Goal: Communication & Community: Answer question/provide support

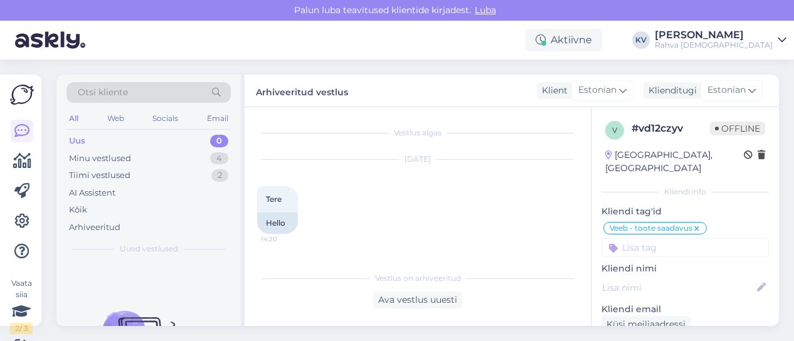
scroll to position [304, 0]
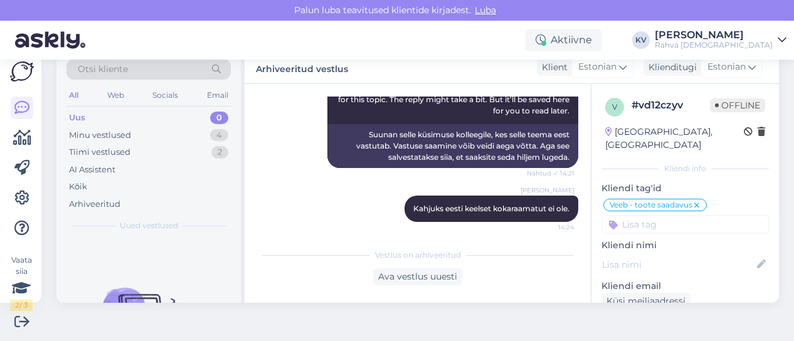
click at [149, 115] on div "Uus 0" at bounding box center [148, 118] width 164 height 18
click at [140, 135] on div "Minu vestlused 4" at bounding box center [148, 136] width 164 height 18
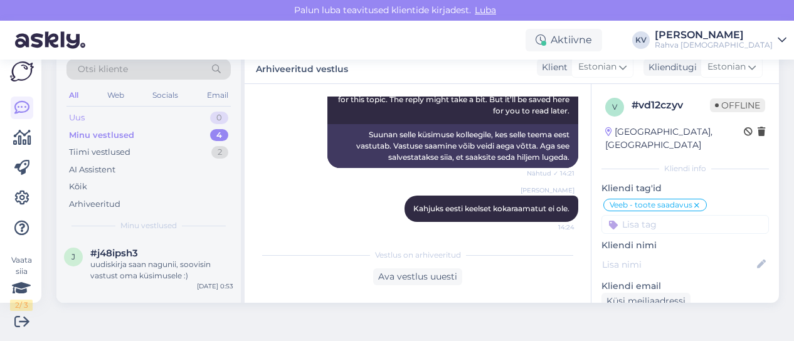
click at [156, 119] on div "Uus 0" at bounding box center [148, 118] width 164 height 18
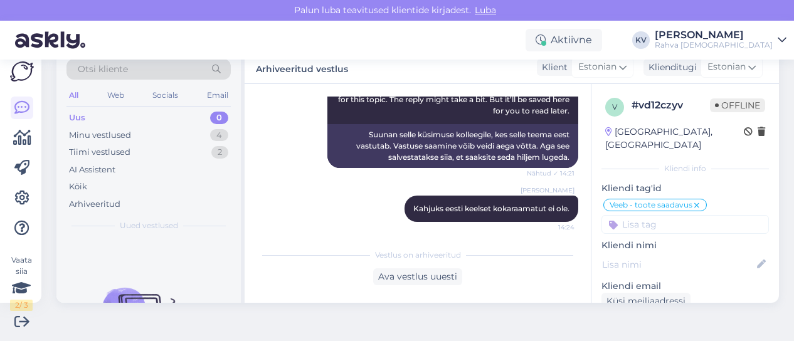
click at [111, 119] on div "Uus 0" at bounding box center [148, 118] width 164 height 18
click at [110, 131] on div "Minu vestlused" at bounding box center [100, 135] width 62 height 13
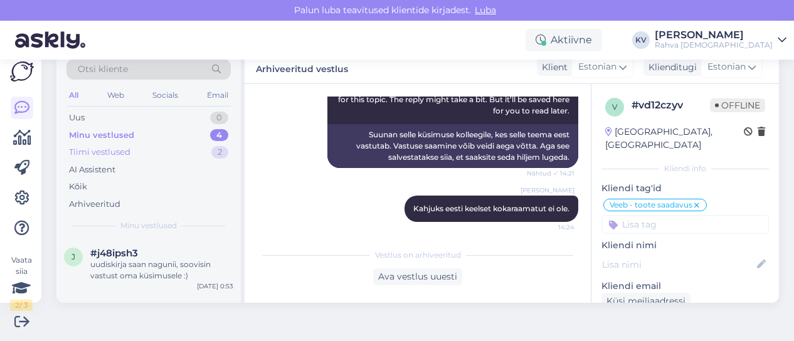
click at [105, 151] on div "Tiimi vestlused" at bounding box center [99, 152] width 61 height 13
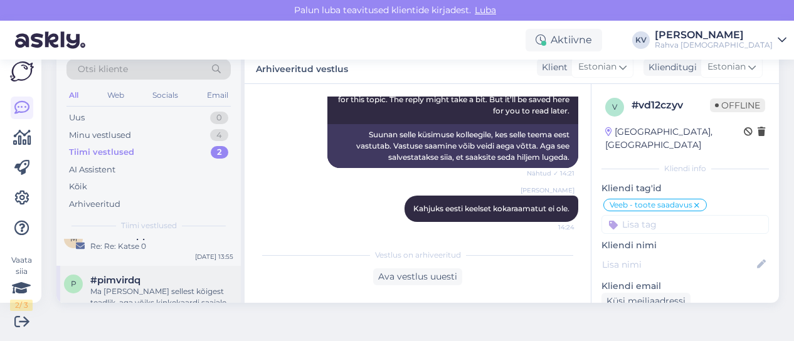
scroll to position [0, 0]
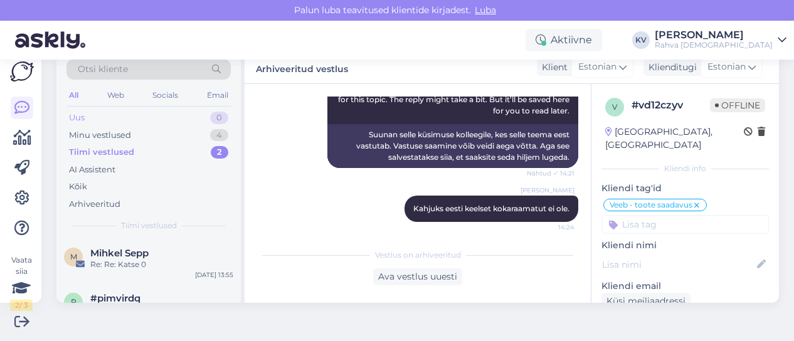
click at [97, 112] on div "Uus 0" at bounding box center [148, 118] width 164 height 18
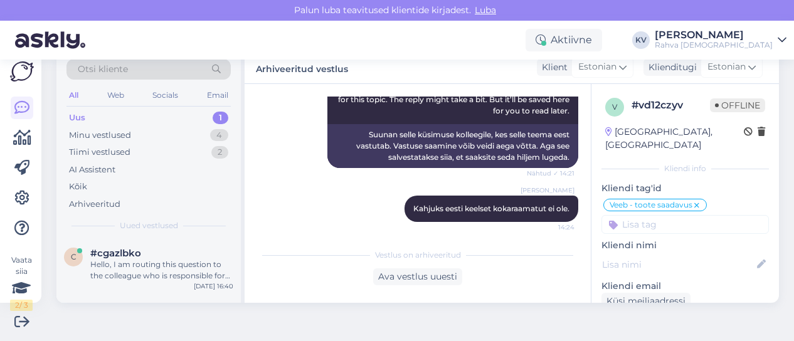
click at [128, 117] on div "Uus 1" at bounding box center [148, 118] width 164 height 18
click at [143, 285] on div "c #cgazlbko Hello, I am routing this question to the colleague who is responsib…" at bounding box center [148, 267] width 184 height 56
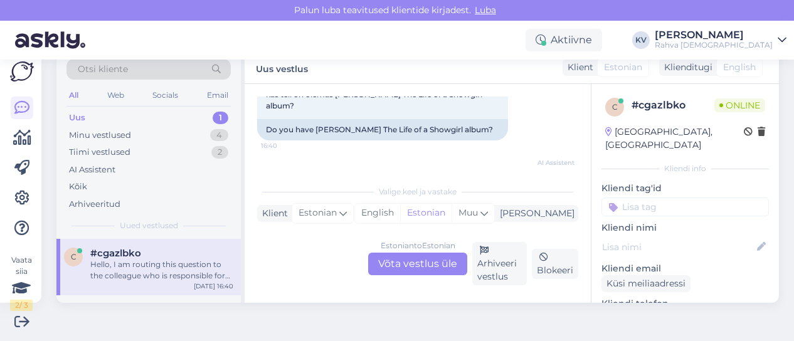
scroll to position [65, 0]
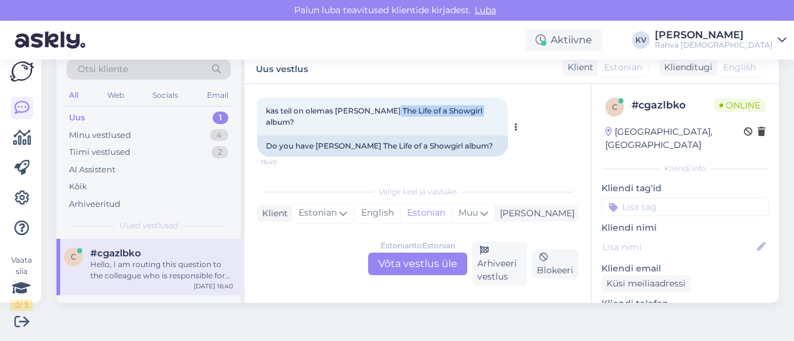
drag, startPoint x: 383, startPoint y: 112, endPoint x: 466, endPoint y: 110, distance: 83.4
click at [468, 111] on span "kas teil on olemas [PERSON_NAME] The Life of a Showgirl album?" at bounding box center [375, 116] width 218 height 21
click at [465, 110] on span "kas teil on olemas [PERSON_NAME] The Life of a Showgirl album?" at bounding box center [375, 116] width 218 height 21
drag, startPoint x: 386, startPoint y: 111, endPoint x: 463, endPoint y: 112, distance: 77.2
click at [463, 112] on span "kas teil on olemas [PERSON_NAME] The Life of a Showgirl album?" at bounding box center [375, 116] width 218 height 21
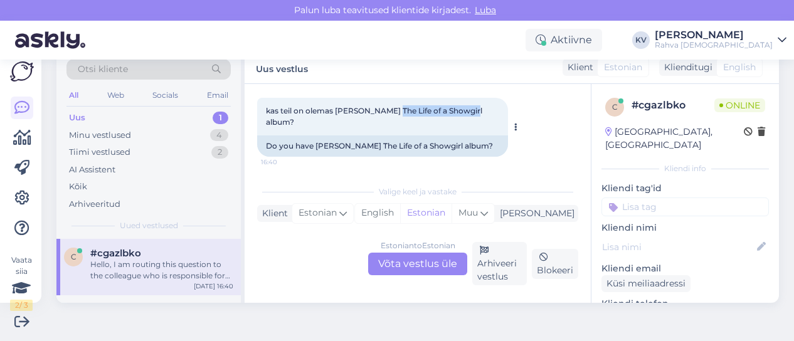
copy span "The Life of a Showgir"
click at [405, 264] on div "Estonian to Estonian Võta vestlus üle" at bounding box center [417, 264] width 99 height 23
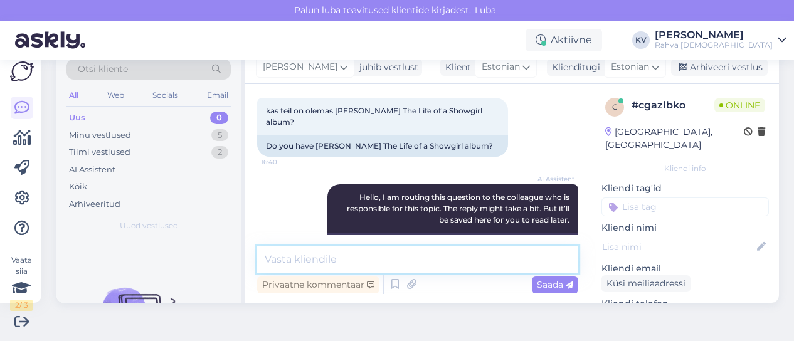
click at [401, 264] on textarea at bounding box center [417, 259] width 321 height 26
type textarea "Kahjuks seda albumit meil müügil ei ole."
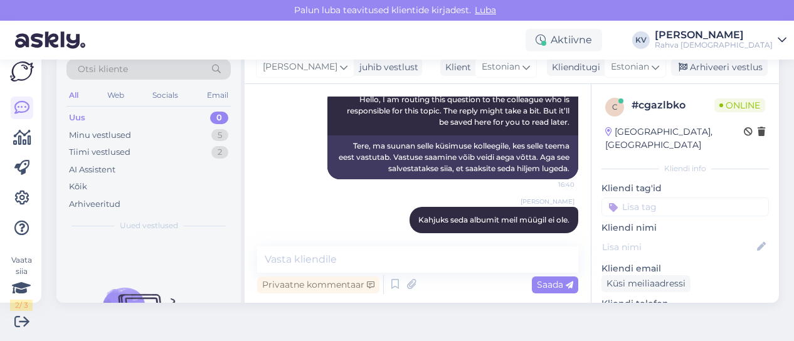
click at [647, 198] on input at bounding box center [684, 207] width 167 height 19
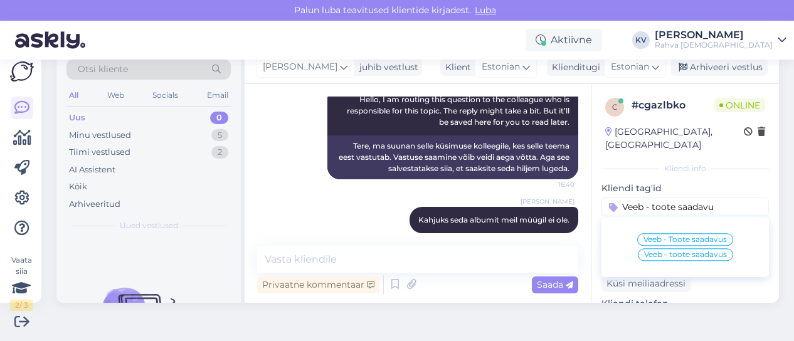
type input "Veeb - toote saadavus"
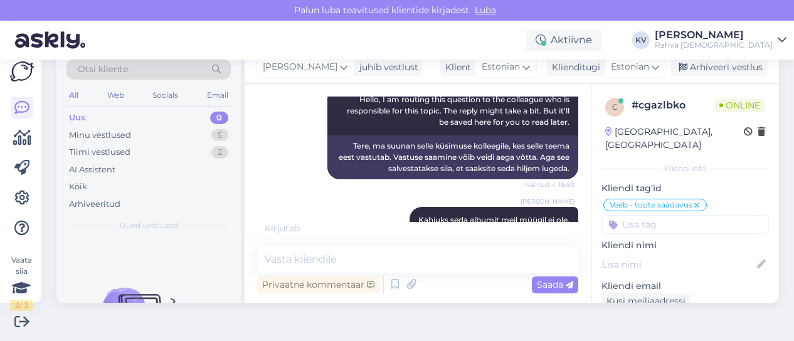
scroll to position [217, 0]
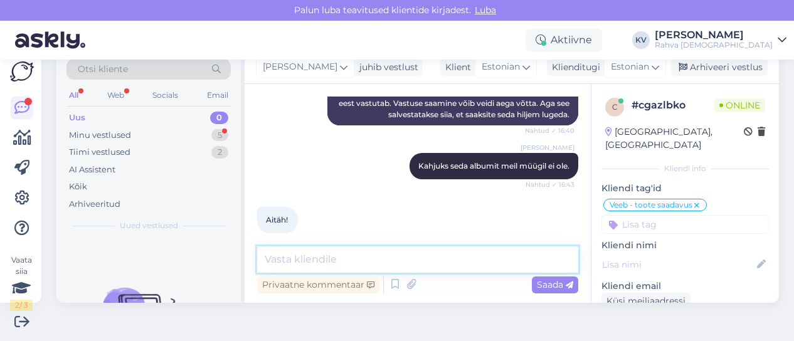
click at [337, 261] on textarea at bounding box center [417, 259] width 321 height 26
type textarea "Palun. Kaunist õhtu jätku! :)"
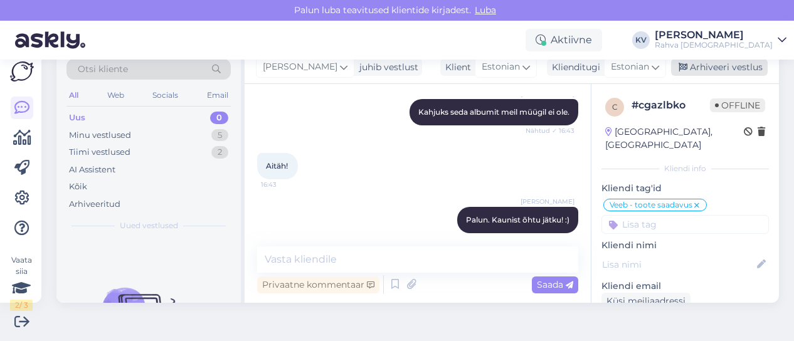
click at [730, 72] on div "Arhiveeri vestlus" at bounding box center [719, 67] width 97 height 17
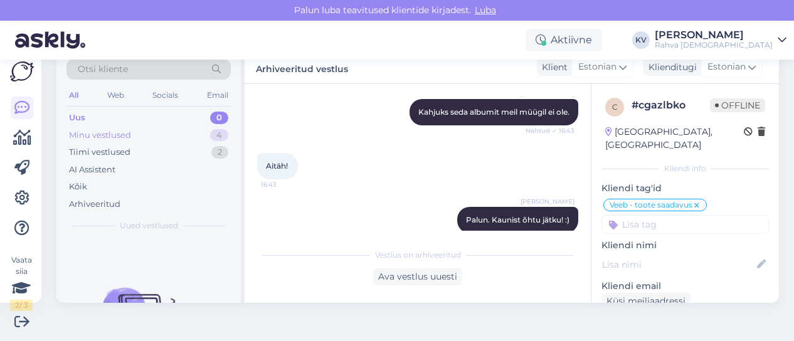
click at [168, 130] on div "Minu vestlused 4" at bounding box center [148, 136] width 164 height 18
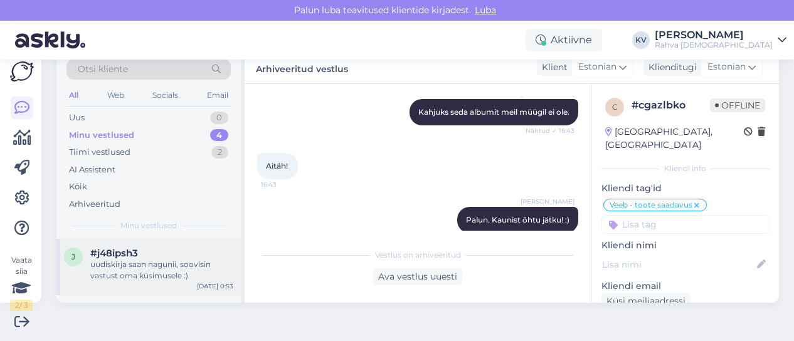
click at [134, 267] on div "uudiskirja saan nagunii, soovisin vastust oma küsimusele :)" at bounding box center [161, 270] width 143 height 23
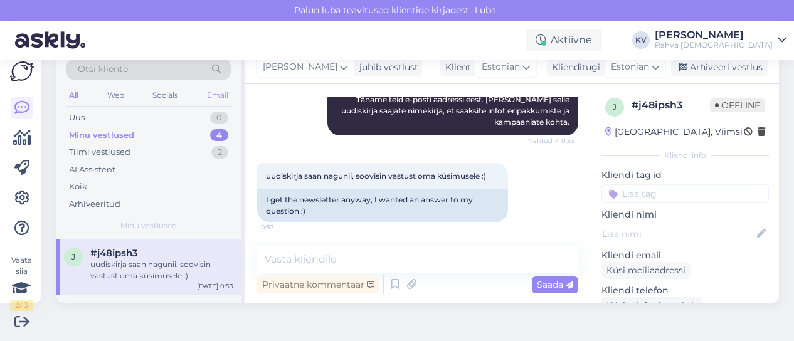
click at [218, 94] on div "Email" at bounding box center [217, 95] width 26 height 16
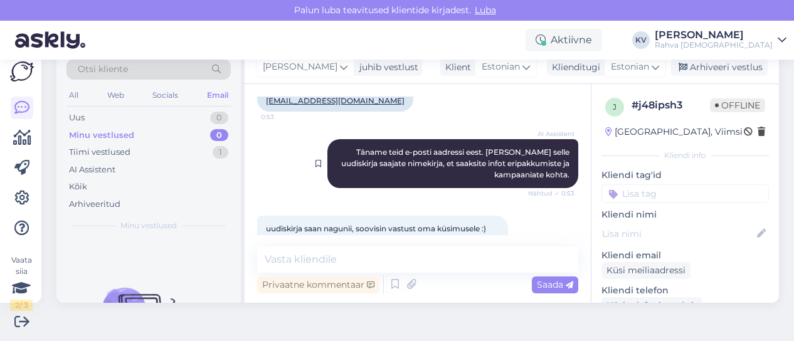
scroll to position [257, 0]
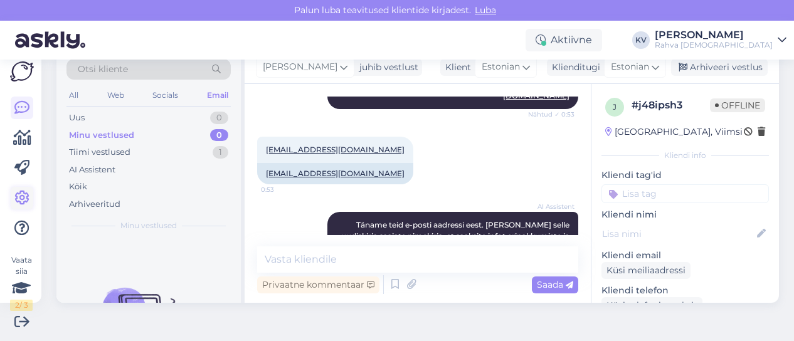
click at [18, 189] on link at bounding box center [22, 198] width 23 height 23
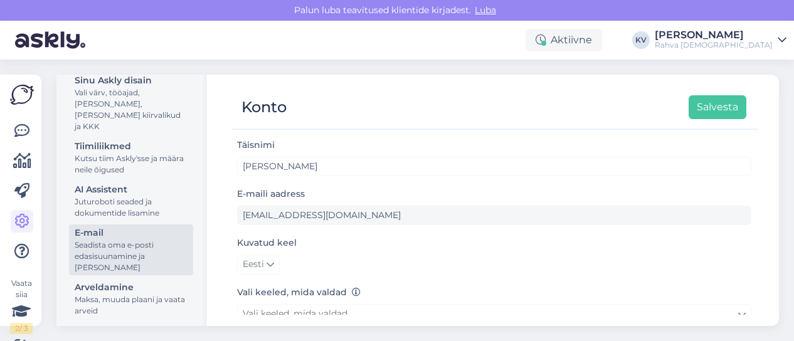
scroll to position [218, 0]
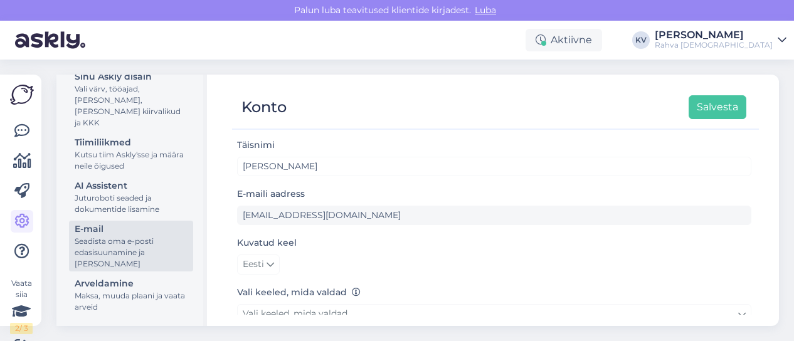
click at [119, 238] on div "Seadista oma e-posti edasisuunamine ja [PERSON_NAME]" at bounding box center [131, 253] width 113 height 34
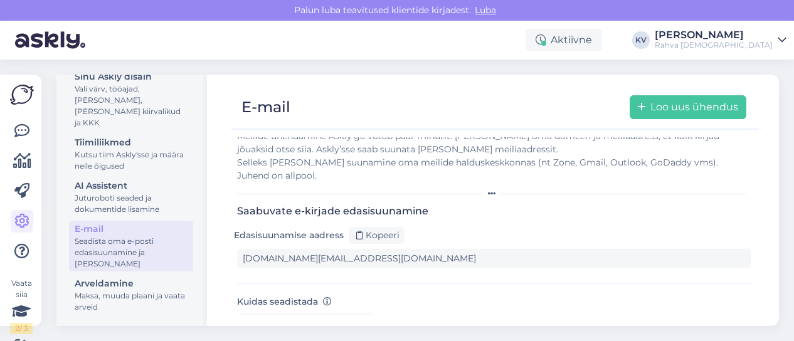
scroll to position [63, 0]
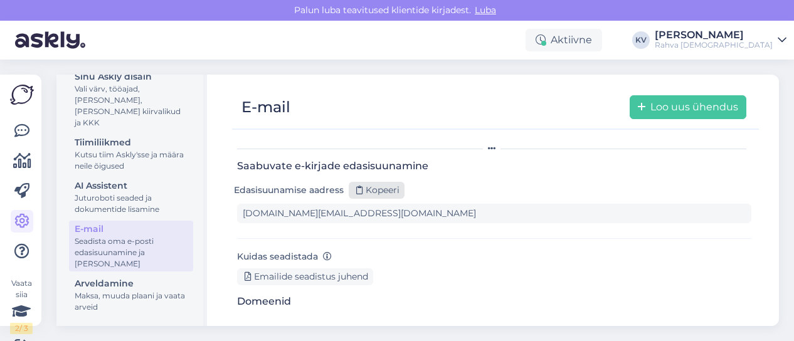
click at [391, 186] on div "Kopeeri" at bounding box center [377, 190] width 56 height 17
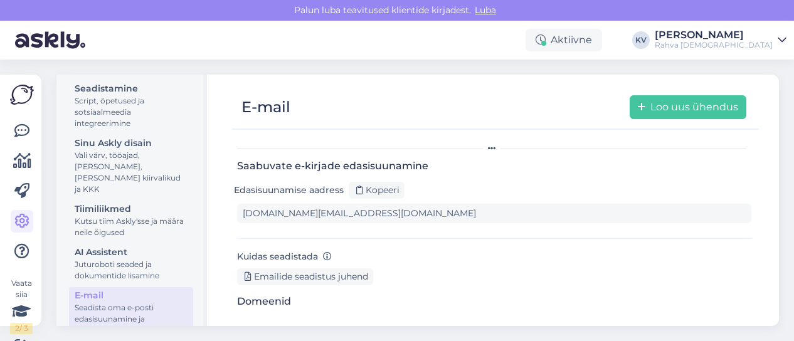
scroll to position [93, 0]
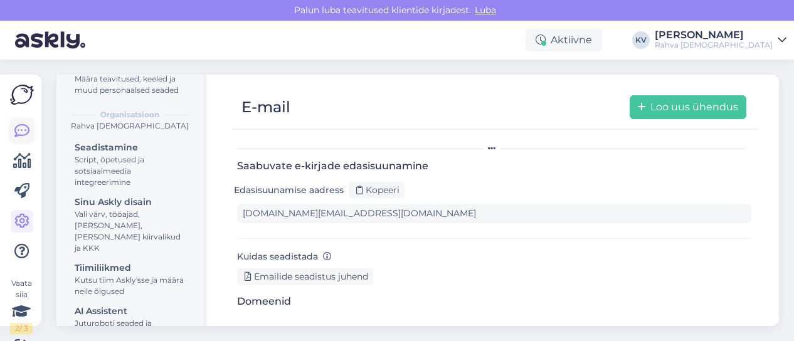
click at [21, 127] on icon at bounding box center [21, 131] width 15 height 15
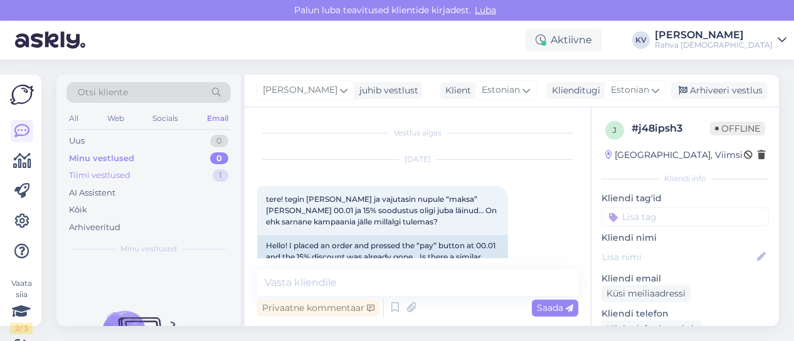
scroll to position [383, 0]
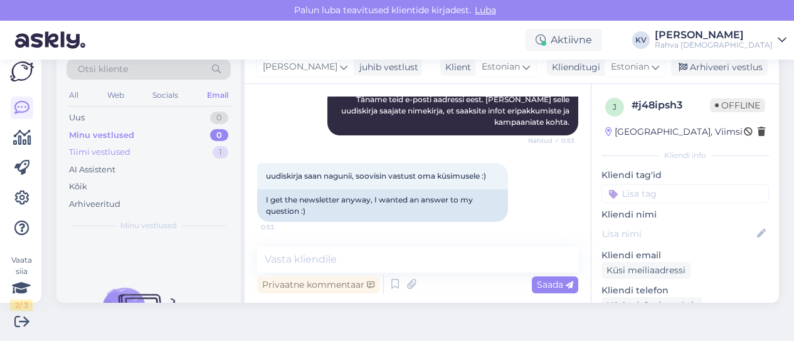
click at [130, 147] on div "Tiimi vestlused 1" at bounding box center [148, 153] width 164 height 18
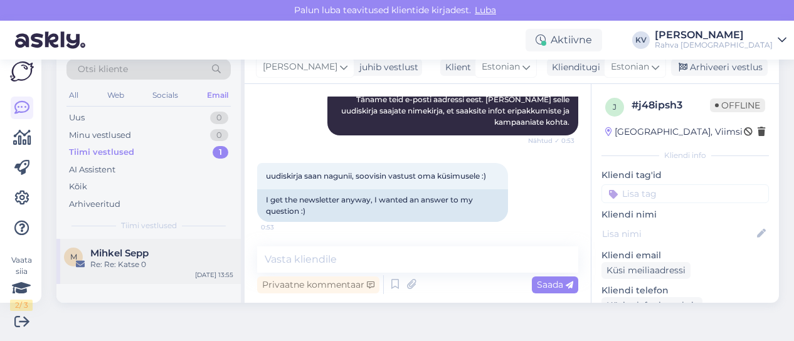
click at [143, 252] on span "Mihkel Sepp" at bounding box center [119, 253] width 58 height 11
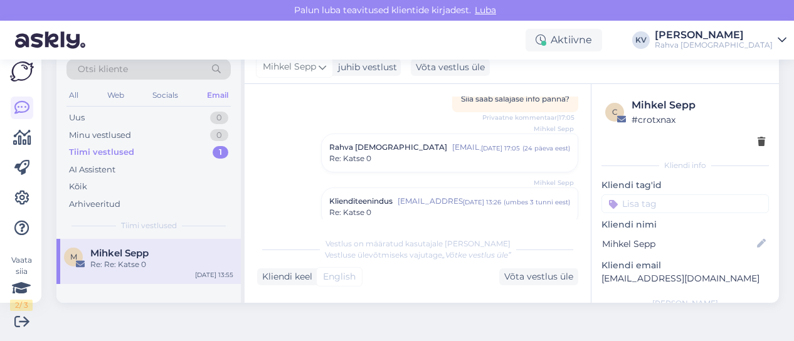
scroll to position [260, 0]
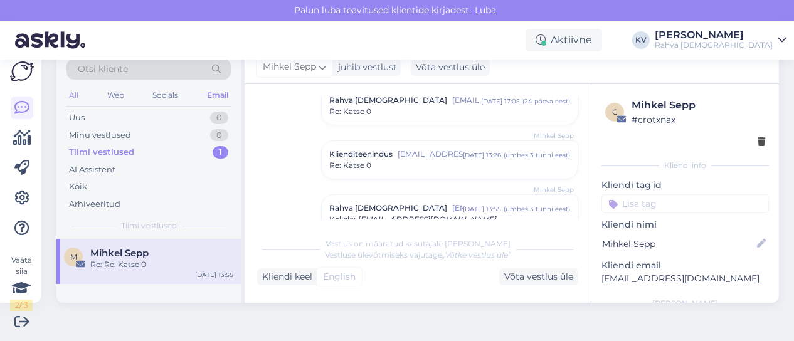
click at [78, 95] on div "All" at bounding box center [73, 95] width 14 height 16
click at [116, 157] on div "Tiimi vestlused" at bounding box center [101, 152] width 65 height 13
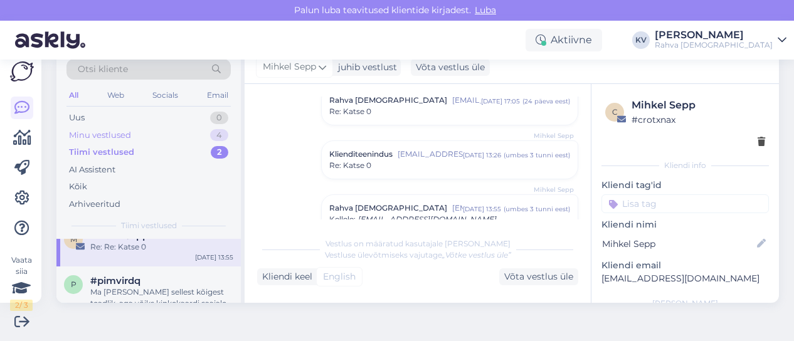
scroll to position [0, 0]
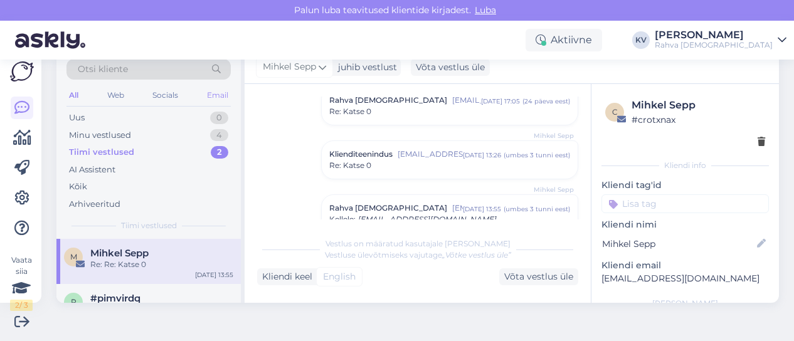
click at [221, 98] on div "Email" at bounding box center [217, 95] width 26 height 16
click at [127, 259] on div "Re: Re: Katse 0" at bounding box center [161, 264] width 143 height 11
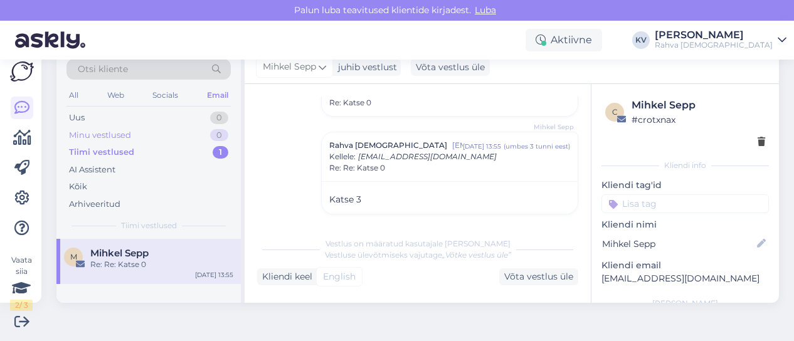
click at [142, 134] on div "Minu vestlused 0" at bounding box center [148, 136] width 164 height 18
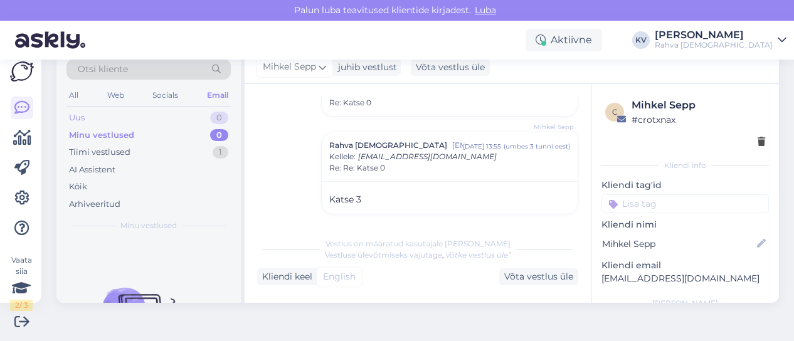
click at [148, 122] on div "Uus 0" at bounding box center [148, 118] width 164 height 18
click at [152, 136] on div "Minu vestlused 0" at bounding box center [148, 136] width 164 height 18
click at [140, 155] on div "Tiimi vestlused 1" at bounding box center [148, 153] width 164 height 18
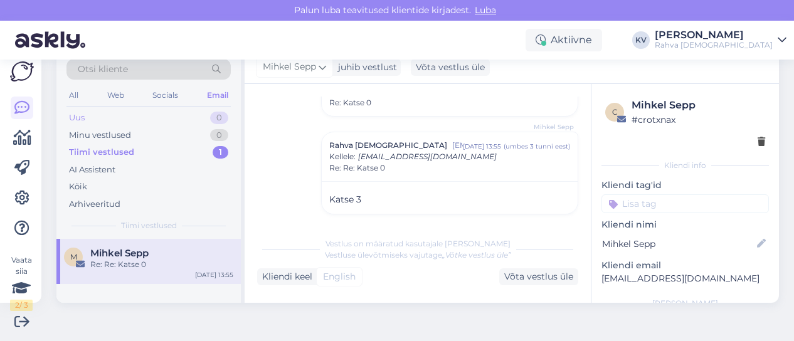
click at [134, 112] on div "Uus 0" at bounding box center [148, 118] width 164 height 18
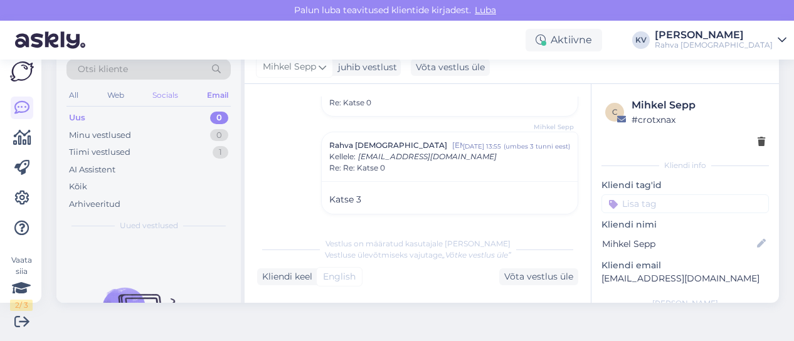
click at [157, 102] on div "Socials" at bounding box center [165, 95] width 31 height 16
click at [118, 101] on div "Web" at bounding box center [115, 95] width 22 height 16
click at [74, 103] on div "All Web Socials Email" at bounding box center [148, 96] width 164 height 19
click at [77, 91] on div "All" at bounding box center [73, 95] width 14 height 16
click at [220, 85] on div "Otsi kliente" at bounding box center [148, 73] width 164 height 28
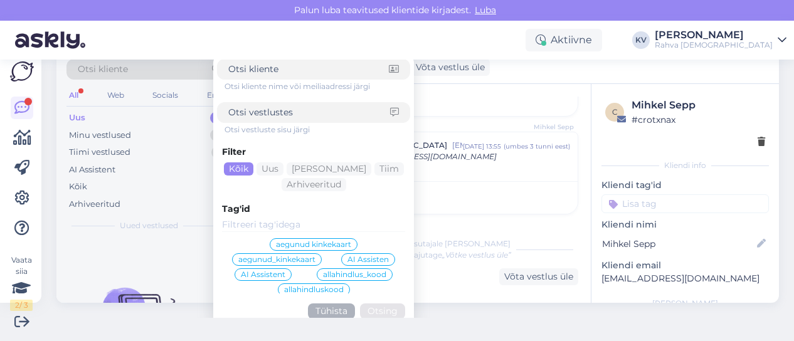
click at [179, 103] on div "All Web Socials Email" at bounding box center [148, 96] width 164 height 19
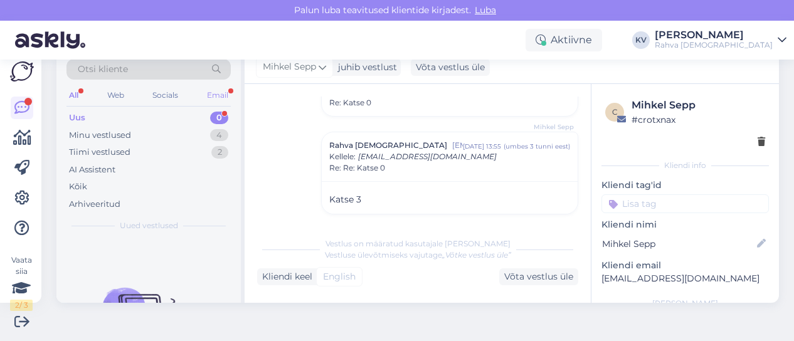
click at [207, 97] on div "Email" at bounding box center [217, 95] width 26 height 16
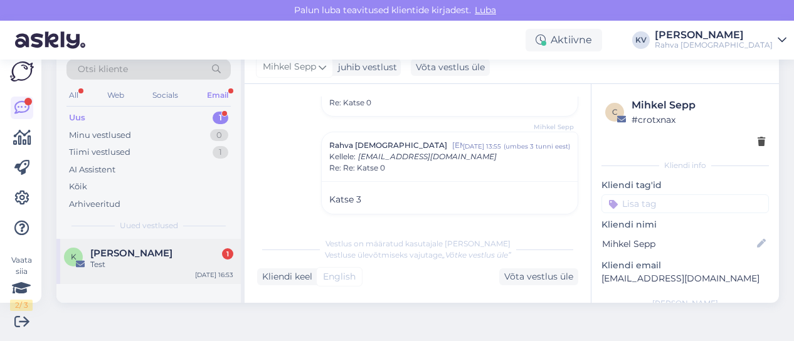
click at [139, 259] on div "Test" at bounding box center [161, 264] width 143 height 11
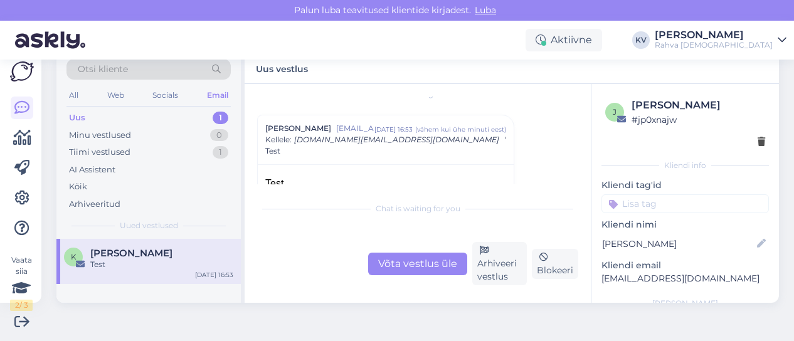
scroll to position [0, 0]
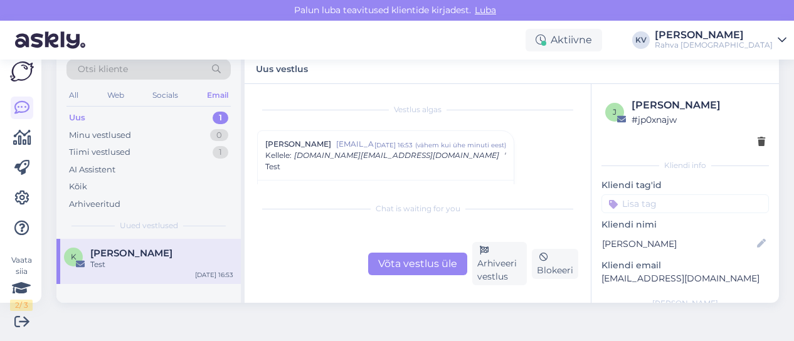
click at [410, 264] on div "Võta vestlus üle" at bounding box center [417, 264] width 99 height 23
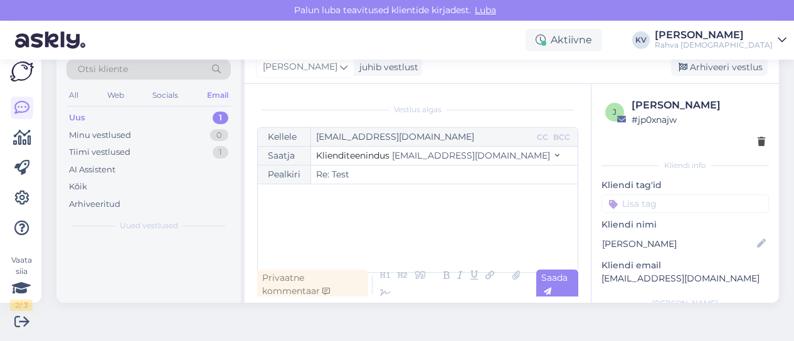
scroll to position [34, 0]
click at [366, 174] on input "Re: Test" at bounding box center [444, 175] width 267 height 18
click at [354, 212] on div "﻿" at bounding box center [417, 228] width 307 height 75
click at [360, 179] on input "Re: Test" at bounding box center [444, 175] width 267 height 18
click at [380, 207] on div "﻿" at bounding box center [417, 228] width 307 height 75
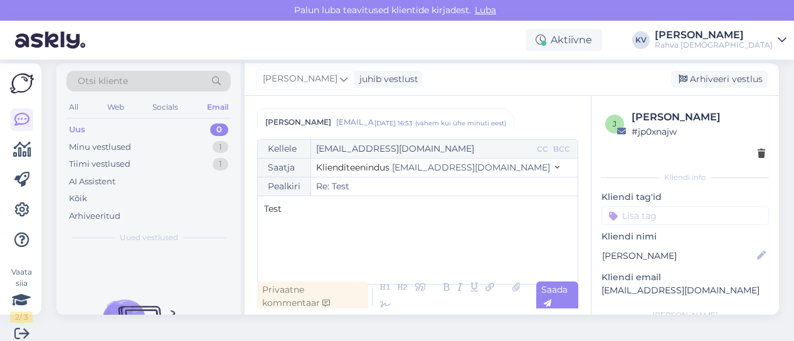
scroll to position [23, 0]
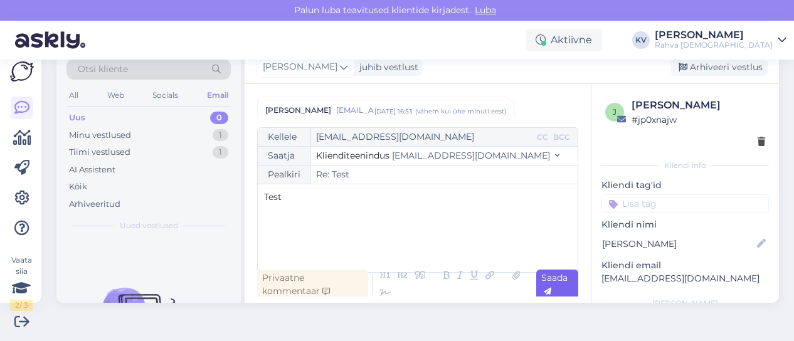
click at [558, 283] on div "Saada" at bounding box center [557, 285] width 42 height 30
type input "Re: Re: Test"
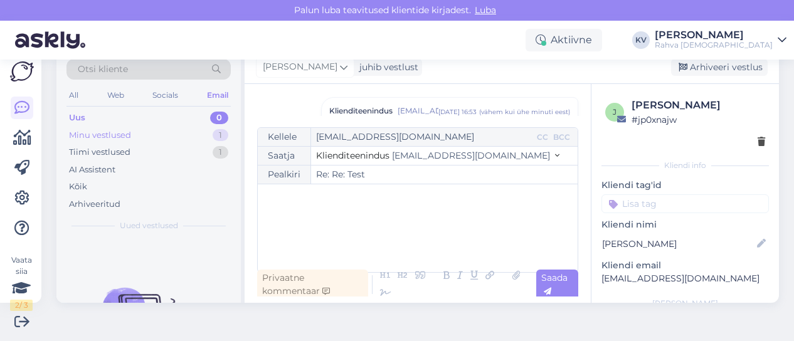
click at [112, 136] on div "Minu vestlused" at bounding box center [100, 135] width 62 height 13
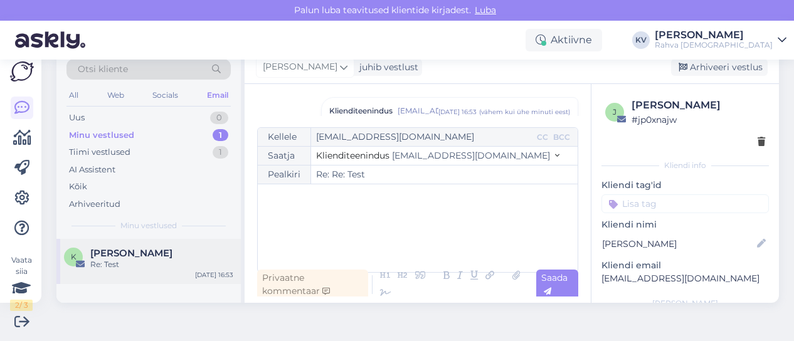
click at [128, 278] on div "K [PERSON_NAME] Re: Test [DATE] 16:53" at bounding box center [148, 261] width 184 height 45
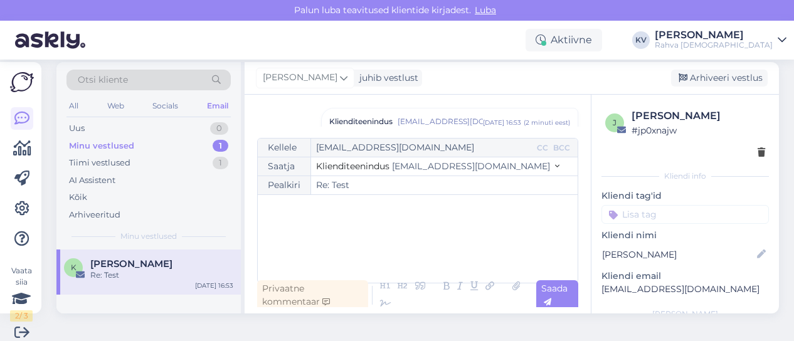
scroll to position [23, 0]
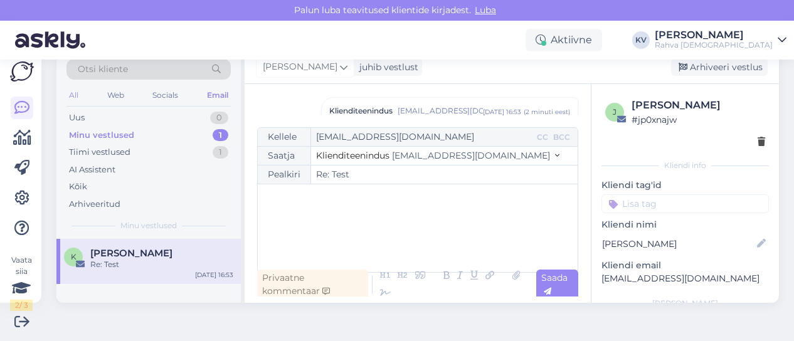
click at [71, 93] on div "All" at bounding box center [73, 95] width 14 height 16
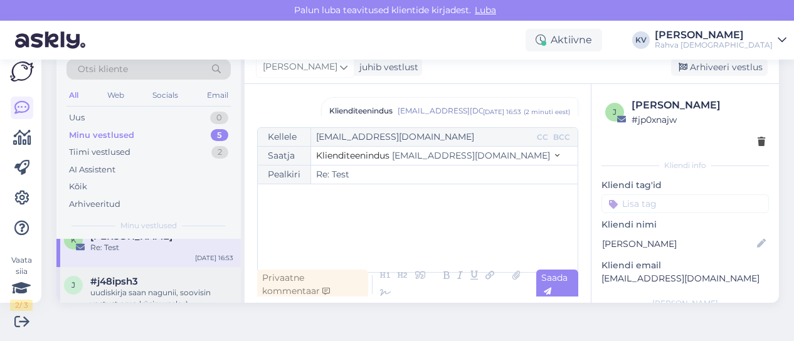
scroll to position [0, 0]
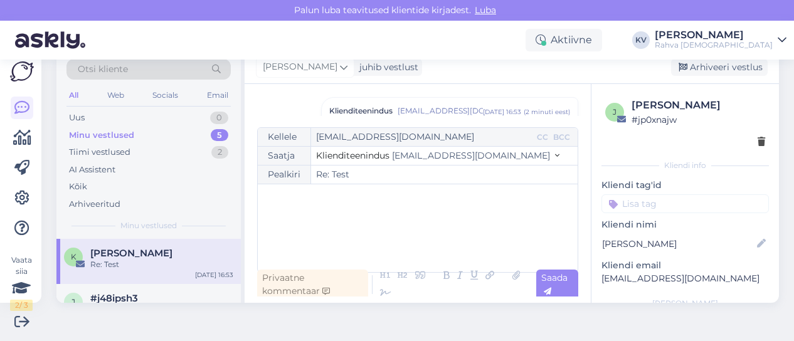
click at [165, 260] on div "Re: Test" at bounding box center [161, 264] width 143 height 11
click at [395, 292] on icon at bounding box center [385, 294] width 19 height 18
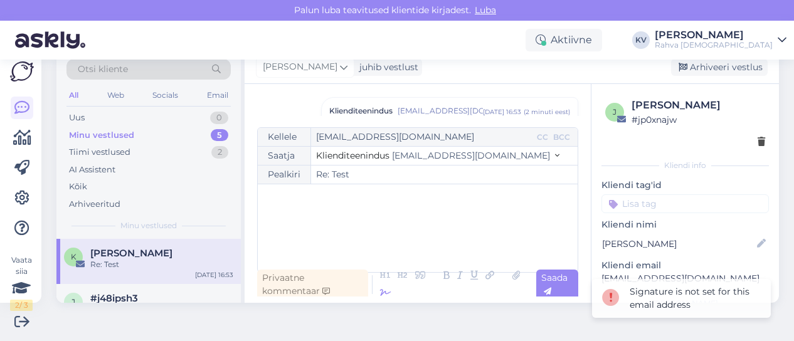
click at [395, 292] on icon at bounding box center [385, 294] width 19 height 18
click at [508, 285] on icon at bounding box center [516, 276] width 16 height 18
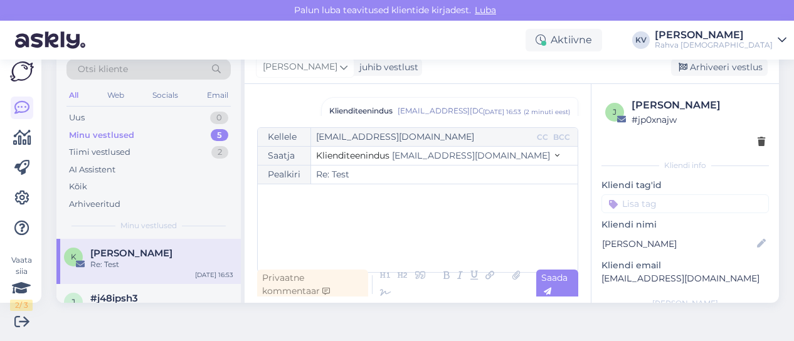
click at [371, 226] on div "﻿" at bounding box center [417, 228] width 307 height 75
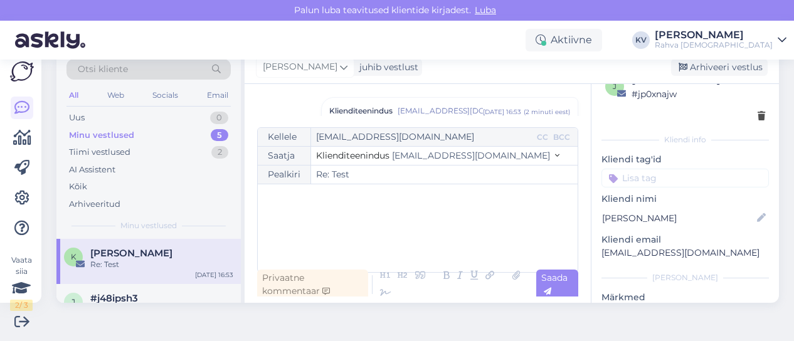
scroll to position [0, 0]
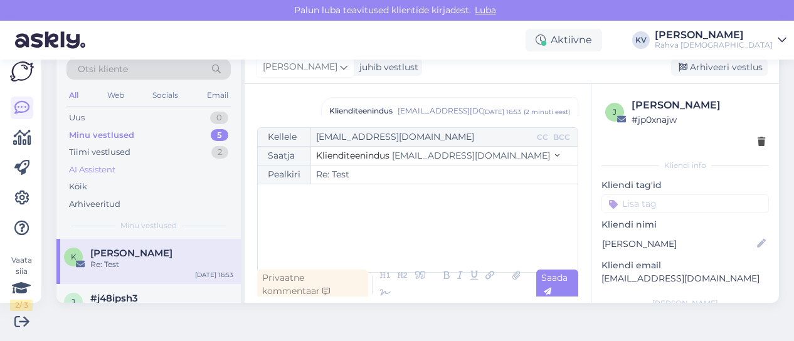
click at [153, 165] on div "AI Assistent" at bounding box center [148, 170] width 164 height 18
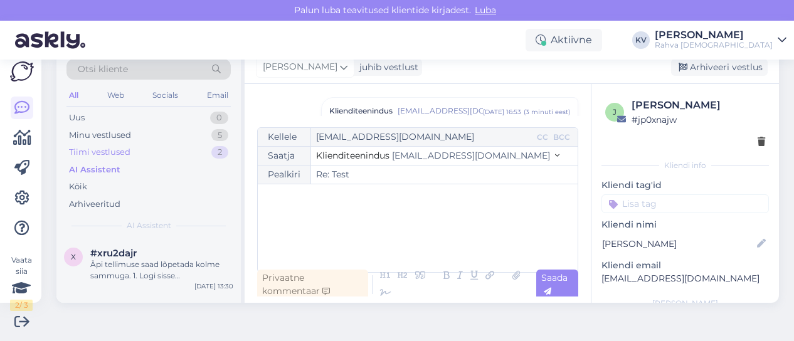
click at [153, 155] on div "Tiimi vestlused 2" at bounding box center [148, 153] width 164 height 18
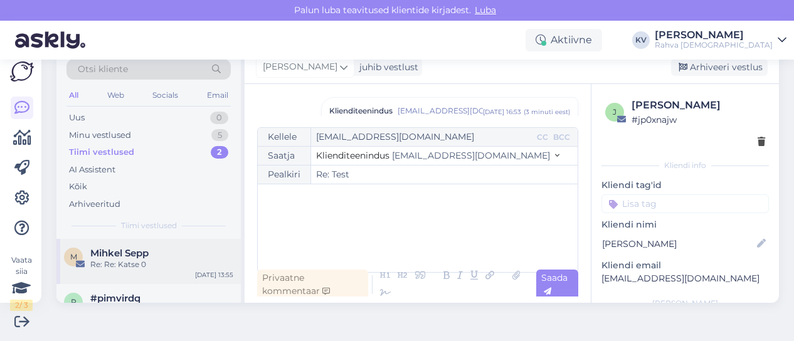
click at [175, 253] on div "Mihkel Sepp" at bounding box center [161, 253] width 143 height 11
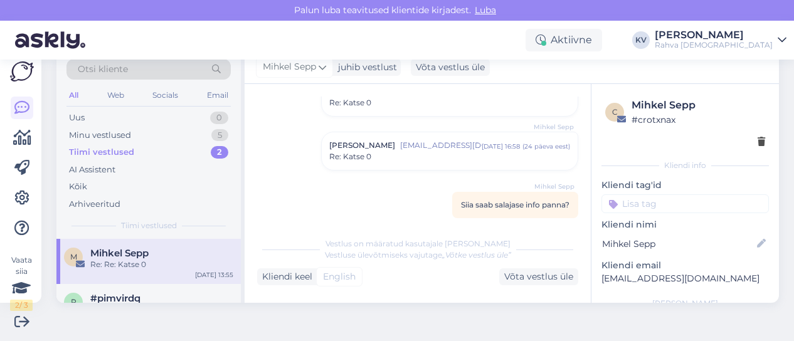
scroll to position [125, 0]
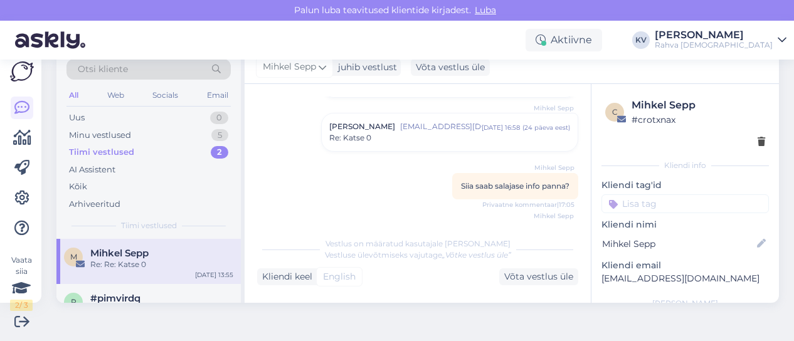
click at [366, 144] on div "[PERSON_NAME] [PERSON_NAME][EMAIL_ADDRESS][DOMAIN_NAME] [DATE] 16:58 ( 24 päeva…" at bounding box center [450, 133] width 256 height 38
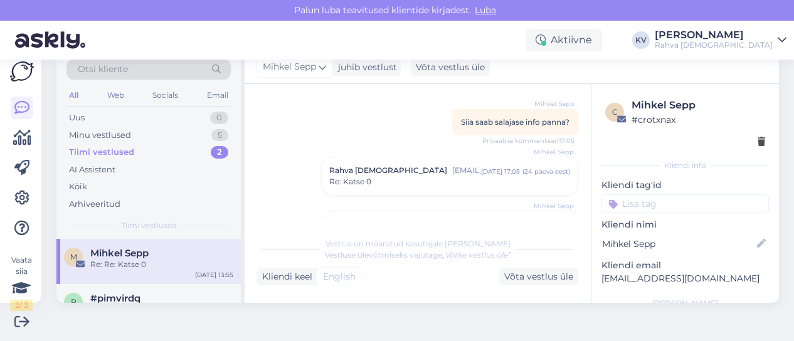
scroll to position [251, 0]
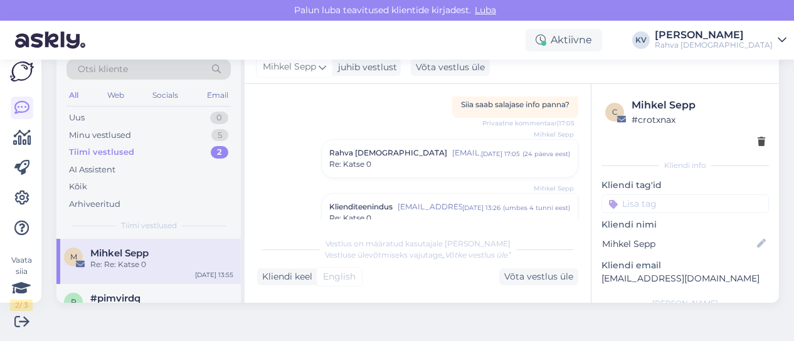
click at [393, 169] on div "Rahva [DEMOGRAPHIC_DATA] [EMAIL_ADDRESS][DOMAIN_NAME] [DATE] 17:05 ( 24 päeva e…" at bounding box center [450, 159] width 256 height 38
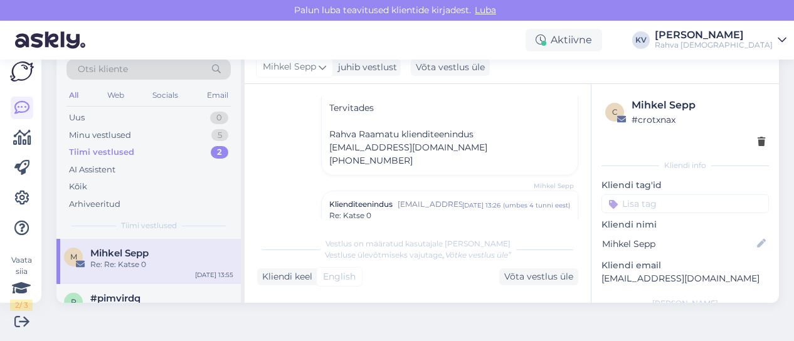
scroll to position [439, 0]
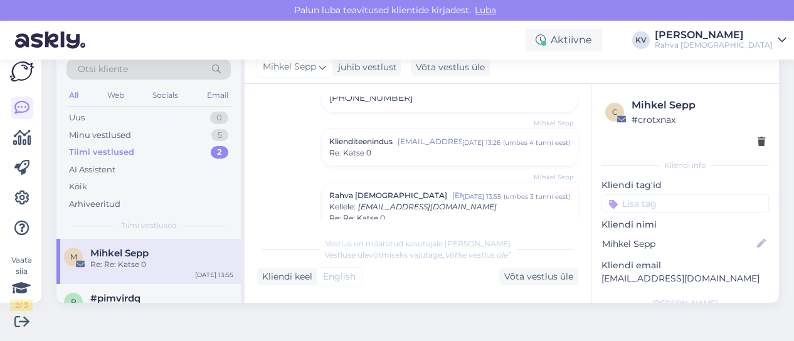
click at [394, 155] on div "Re: Katse 0" at bounding box center [449, 152] width 241 height 11
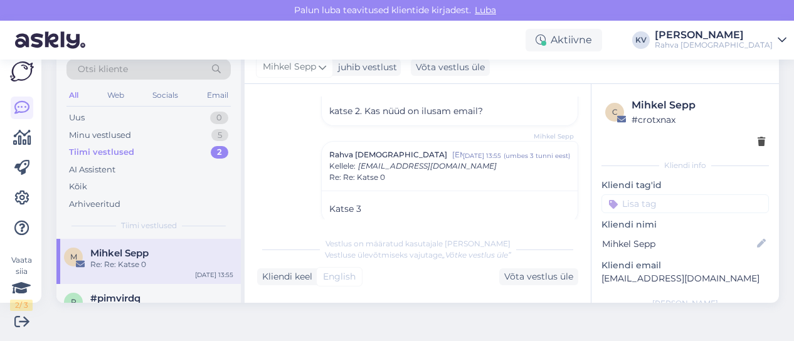
scroll to position [532, 0]
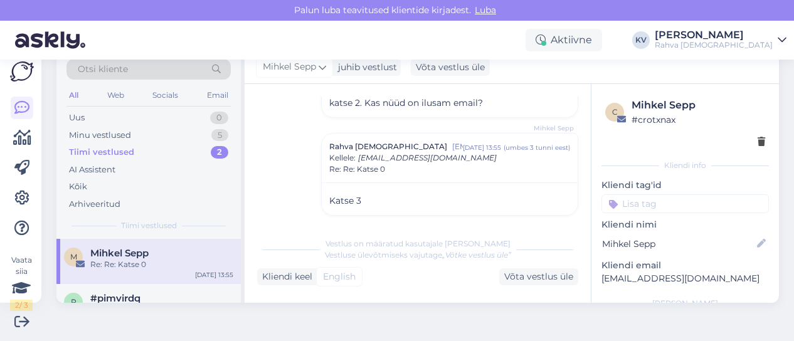
click at [384, 188] on div "Katse 3" at bounding box center [450, 199] width 256 height 33
click at [368, 194] on p "Katse 3" at bounding box center [449, 200] width 241 height 13
click at [373, 172] on div "Rahva Raamat [EMAIL_ADDRESS][DOMAIN_NAME] [DATE] 13:55 ( umbes 3 tunni eest ) K…" at bounding box center [450, 158] width 256 height 49
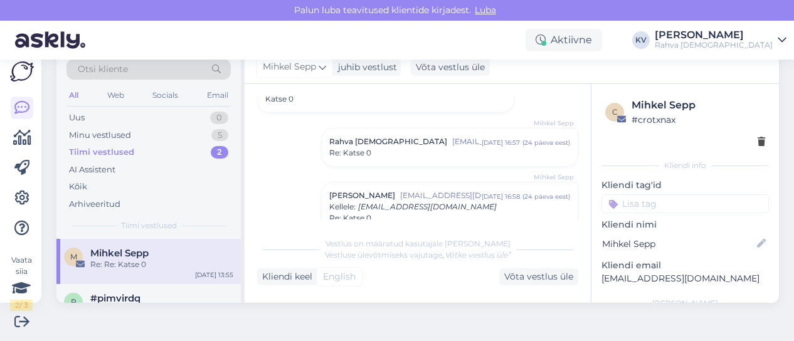
scroll to position [0, 0]
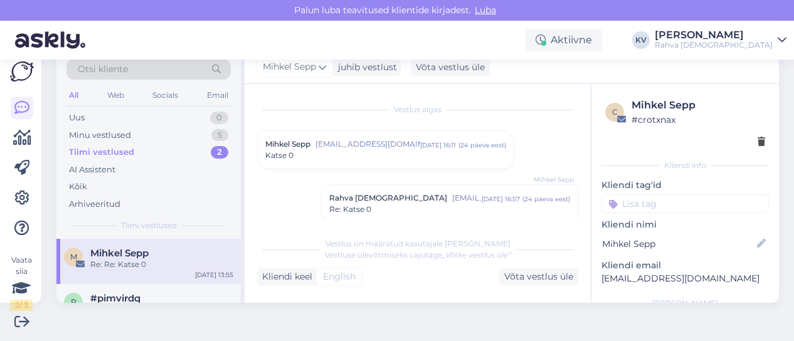
click at [148, 267] on div "Re: Re: Katse 0" at bounding box center [161, 264] width 143 height 11
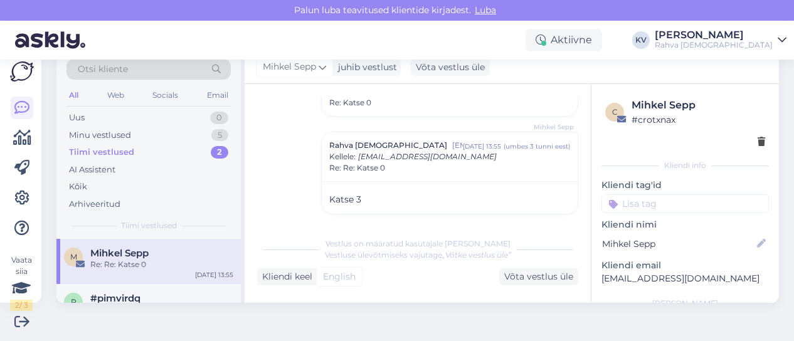
click at [131, 157] on div "Tiimi vestlused" at bounding box center [101, 152] width 65 height 13
click at [113, 131] on div "Minu vestlused" at bounding box center [100, 135] width 62 height 13
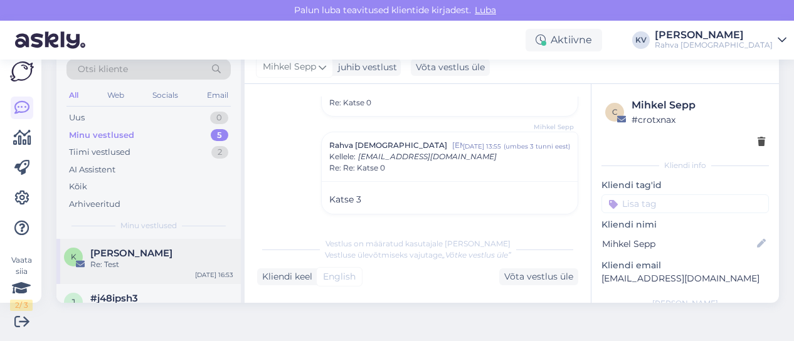
click at [144, 275] on div "K [PERSON_NAME] Re: Test [DATE] 16:53" at bounding box center [148, 261] width 184 height 45
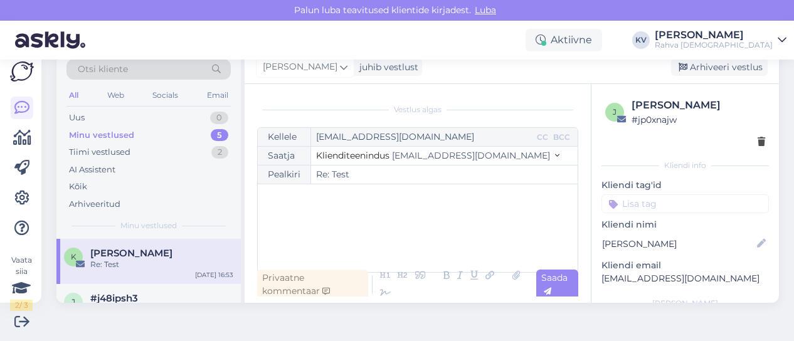
scroll to position [87, 0]
click at [404, 213] on div "﻿" at bounding box center [417, 228] width 307 height 75
click at [395, 292] on icon at bounding box center [385, 294] width 19 height 18
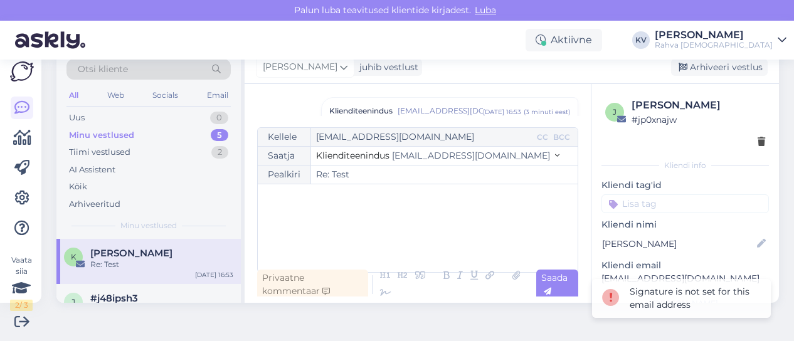
click at [714, 297] on div "Signature is not set for this email address" at bounding box center [695, 298] width 131 height 26
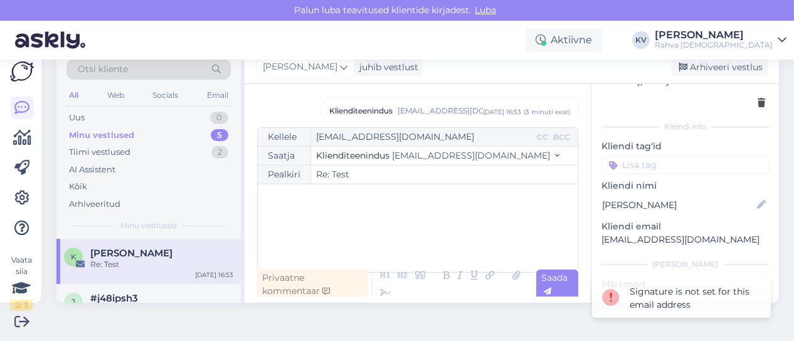
scroll to position [36, 0]
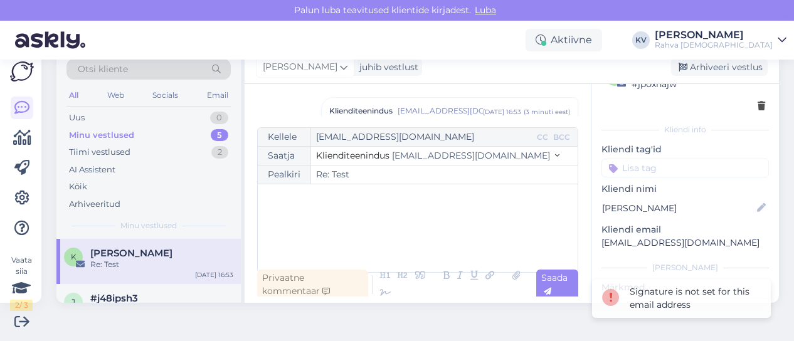
click at [420, 228] on div "﻿" at bounding box center [417, 228] width 307 height 75
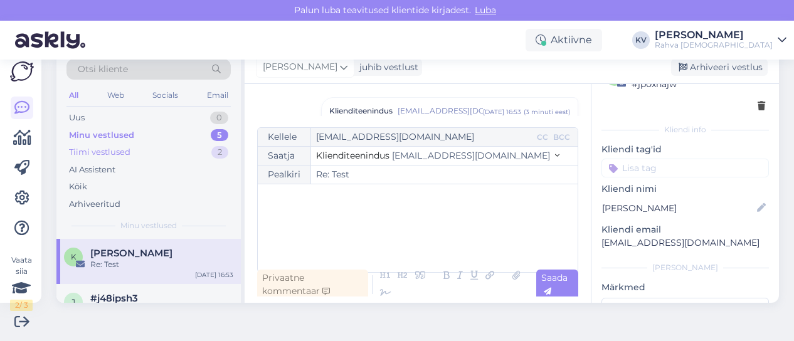
click at [139, 148] on div "Tiimi vestlused 2" at bounding box center [148, 153] width 164 height 18
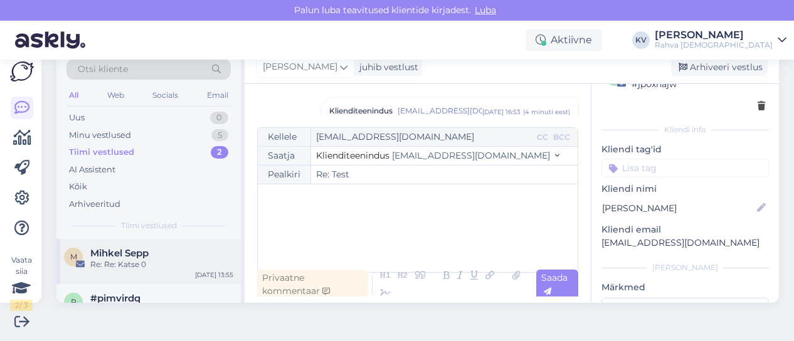
click at [135, 258] on span "Mihkel Sepp" at bounding box center [119, 253] width 58 height 11
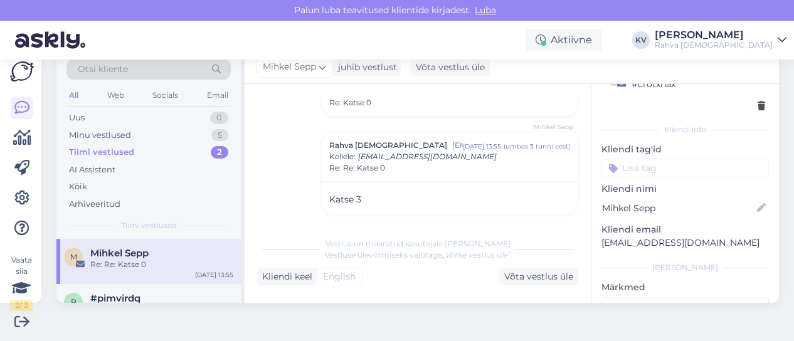
click at [358, 197] on p "Katse 3" at bounding box center [449, 199] width 241 height 13
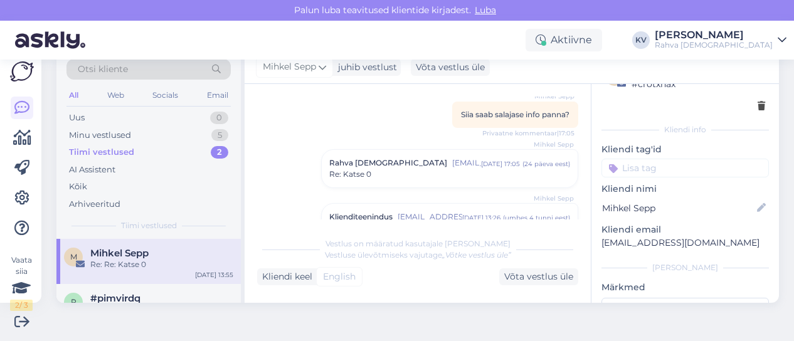
scroll to position [260, 0]
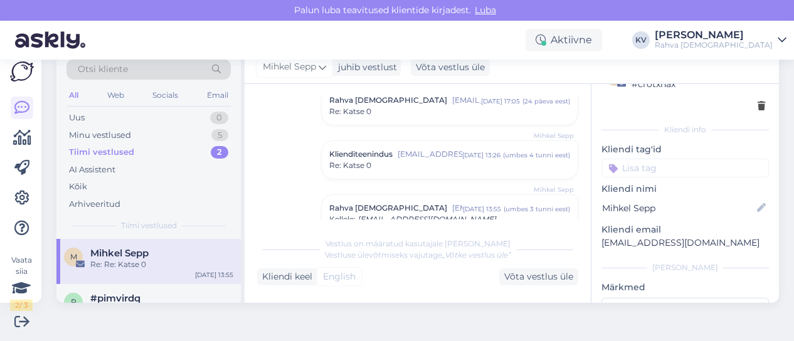
click at [359, 160] on span "Re: Katse 0" at bounding box center [350, 165] width 42 height 11
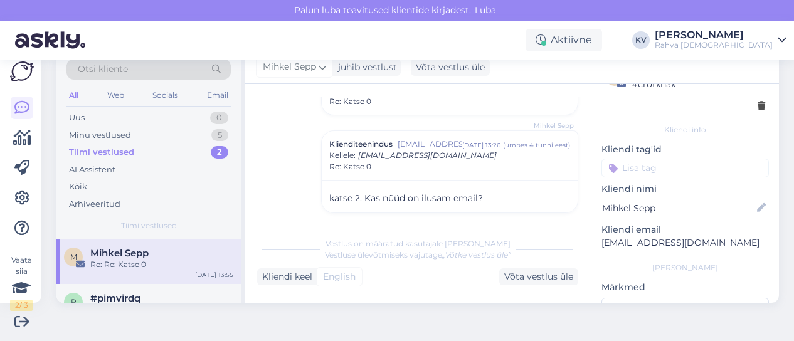
scroll to position [177, 0]
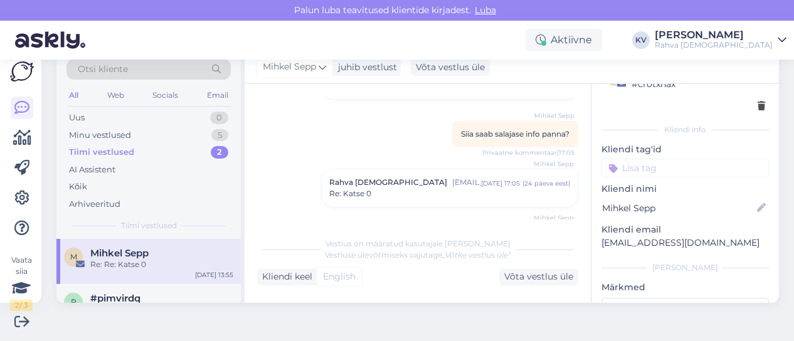
click at [365, 189] on span "Re: Katse 0" at bounding box center [350, 193] width 42 height 11
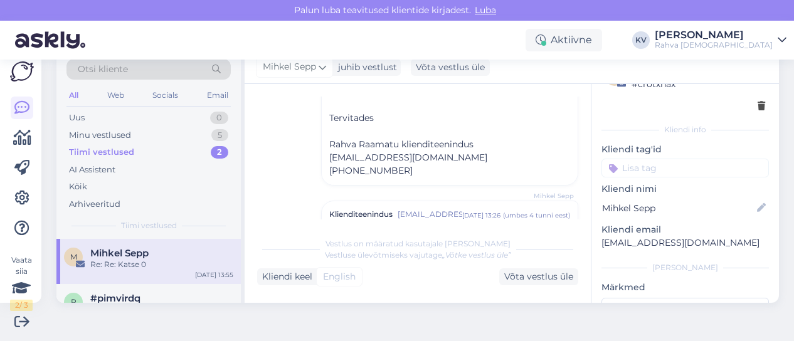
scroll to position [303, 0]
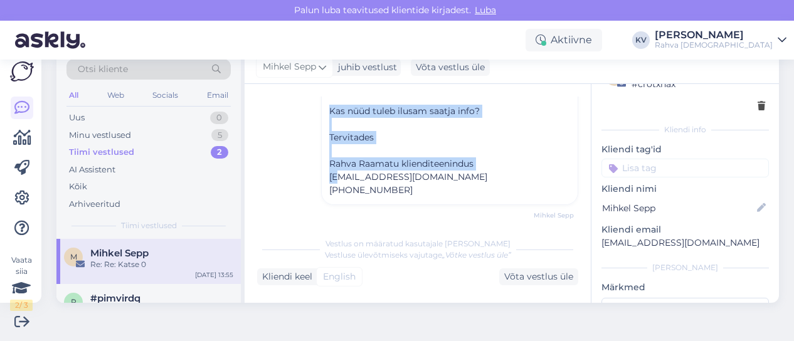
drag, startPoint x: 399, startPoint y: 188, endPoint x: 339, endPoint y: 176, distance: 61.4
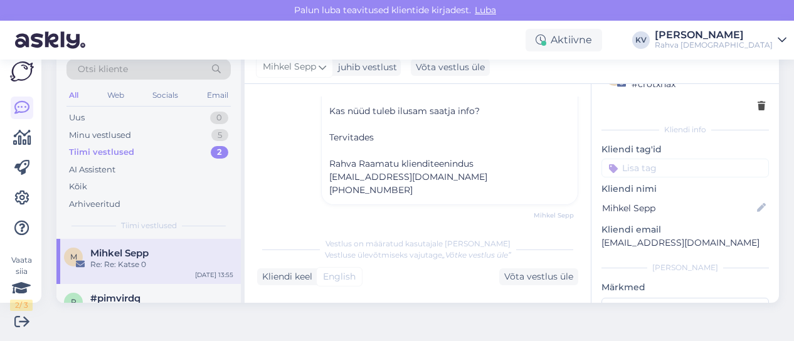
click at [345, 146] on p "﻿" at bounding box center [449, 150] width 241 height 13
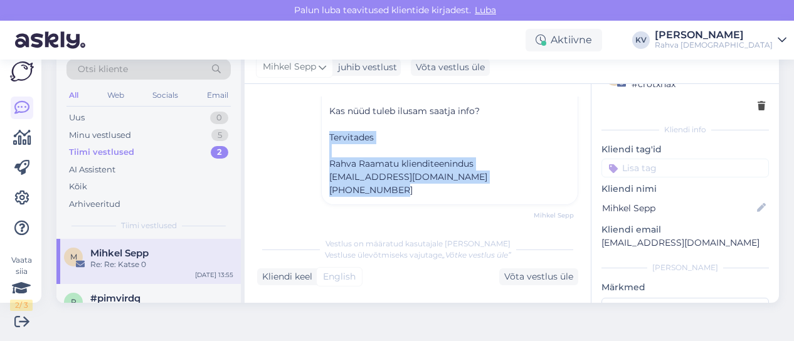
drag, startPoint x: 326, startPoint y: 134, endPoint x: 405, endPoint y: 186, distance: 94.6
click at [405, 186] on div "Kas nüüd tuleb ilusam saatja info? ﻿ Tervitades ﻿ Rahva Raamatu klienditeenindu…" at bounding box center [449, 151] width 241 height 92
copy div "Tervitades ﻿ Rahva Raamatu klienditeenindus [EMAIL_ADDRESS][DOMAIN_NAME] [PHONE…"
click at [122, 153] on div "Tiimi vestlused" at bounding box center [101, 152] width 65 height 13
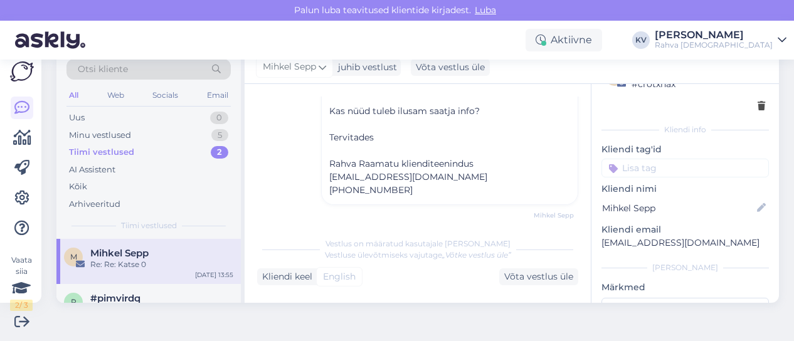
click at [164, 255] on div "Mihkel Sepp" at bounding box center [161, 253] width 143 height 11
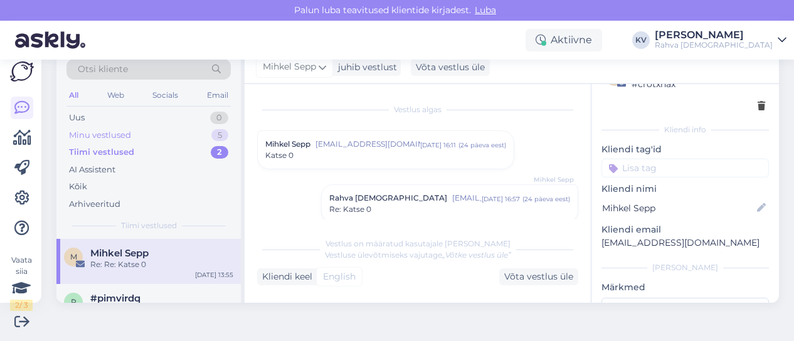
scroll to position [322, 0]
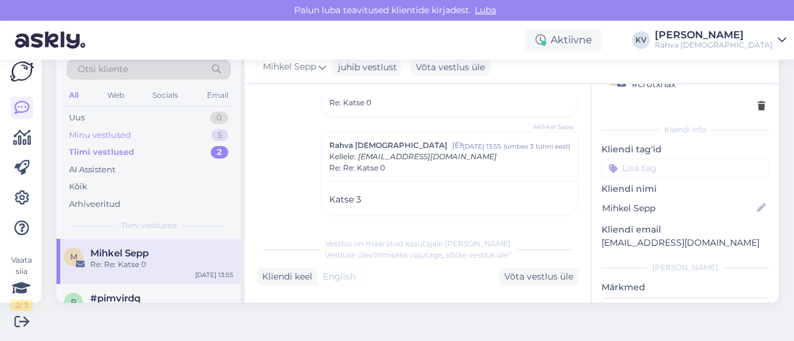
click at [134, 129] on div "Minu vestlused 5" at bounding box center [148, 136] width 164 height 18
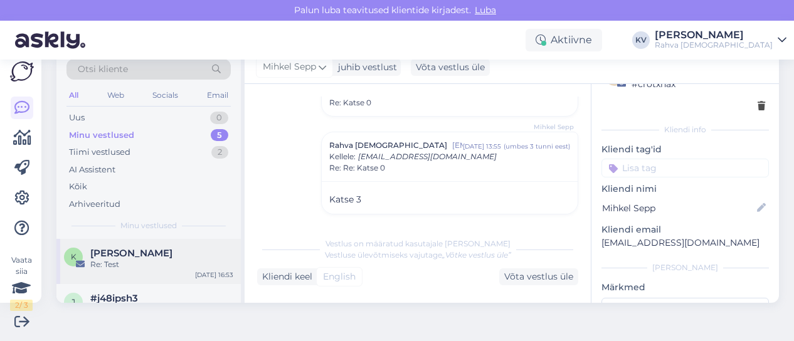
click at [130, 257] on span "[PERSON_NAME]" at bounding box center [131, 253] width 82 height 11
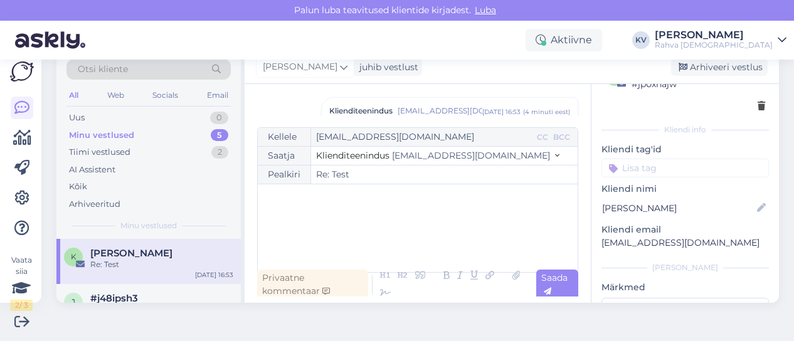
click at [356, 208] on div "﻿" at bounding box center [417, 228] width 307 height 75
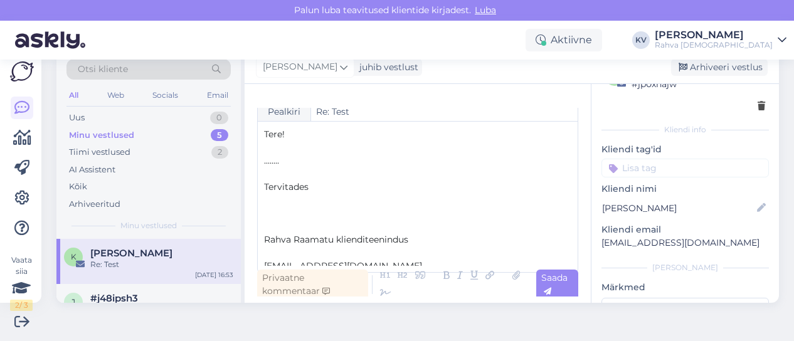
scroll to position [0, 0]
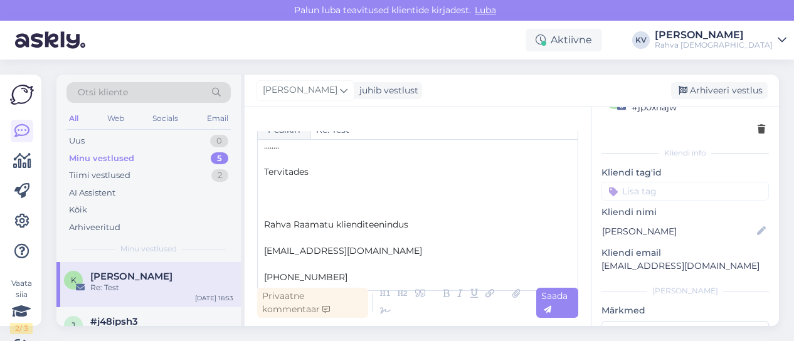
click at [266, 223] on span "Rahva Raamatu klienditeenindus" at bounding box center [336, 224] width 144 height 11
click at [264, 250] on span "[EMAIL_ADDRESS][DOMAIN_NAME]" at bounding box center [343, 250] width 158 height 11
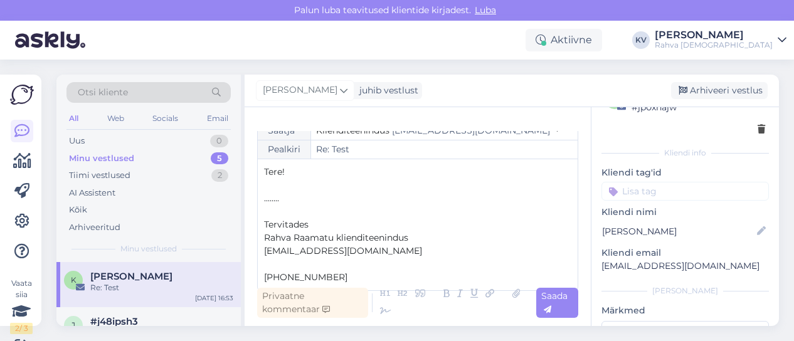
click at [265, 280] on span "[PHONE_NUMBER]" at bounding box center [305, 277] width 83 height 11
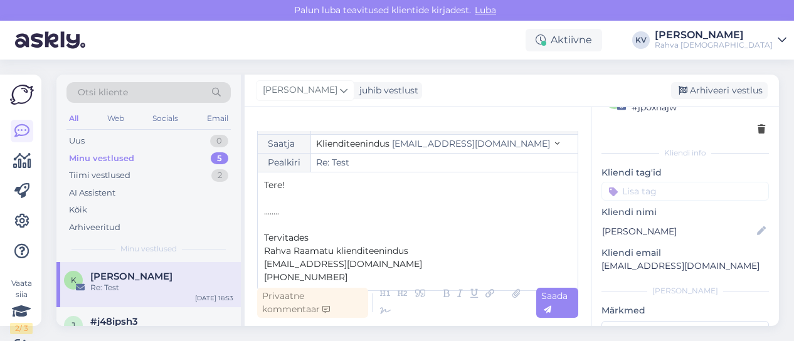
click at [311, 238] on p "Tervitades" at bounding box center [417, 237] width 307 height 13
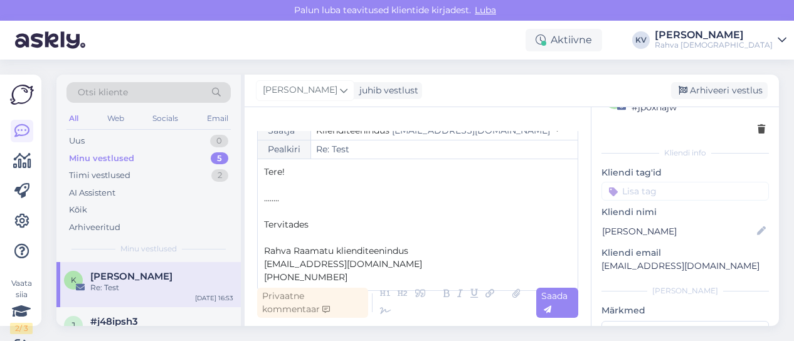
click at [312, 227] on p "Tervitades" at bounding box center [417, 224] width 307 height 13
drag, startPoint x: 287, startPoint y: 198, endPoint x: 253, endPoint y: 199, distance: 33.3
click at [253, 199] on div "Vestlus [PERSON_NAME] [PERSON_NAME][EMAIL_ADDRESS][DOMAIN_NAME] [DATE] 16:53 ( …" at bounding box center [418, 216] width 346 height 219
click at [328, 201] on p "........" at bounding box center [417, 198] width 307 height 13
drag, startPoint x: 278, startPoint y: 198, endPoint x: 252, endPoint y: 198, distance: 25.7
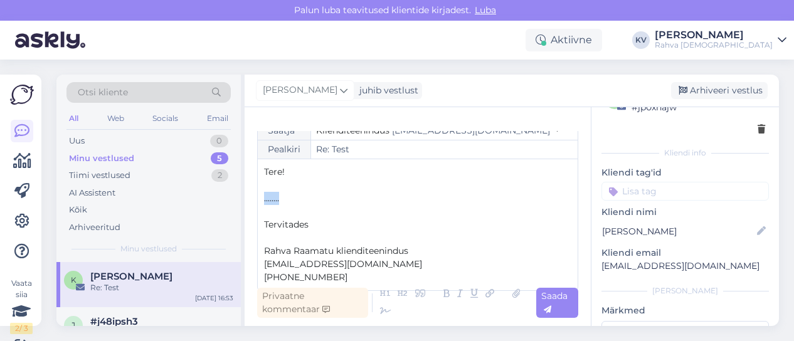
click at [252, 198] on div "Vestlus [PERSON_NAME] [PERSON_NAME][EMAIL_ADDRESS][DOMAIN_NAME] [DATE] 16:53 ( …" at bounding box center [418, 216] width 346 height 219
click at [544, 306] on icon at bounding box center [548, 310] width 8 height 8
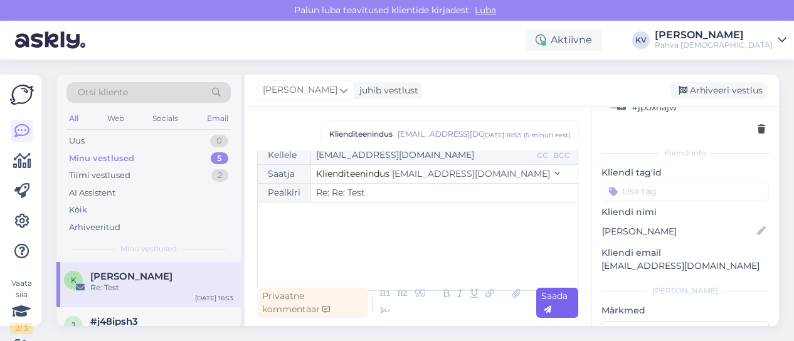
type input "Re: Test"
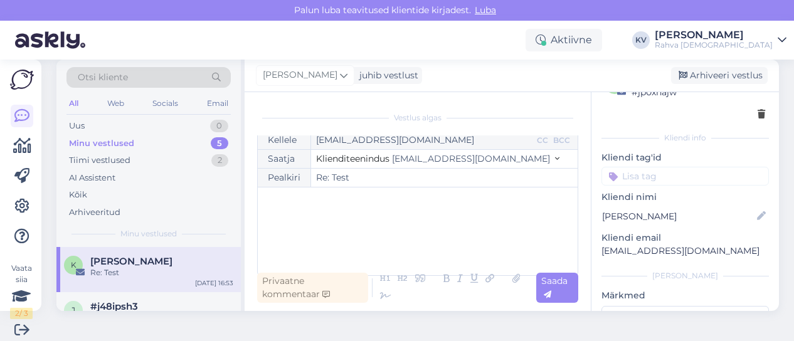
scroll to position [23, 0]
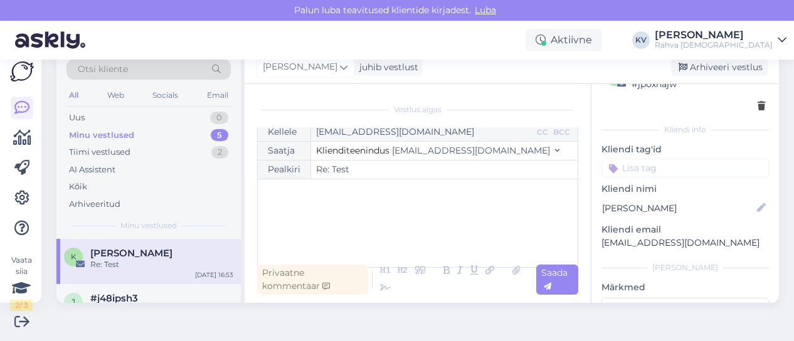
click at [113, 259] on div "Re: Test" at bounding box center [161, 264] width 143 height 11
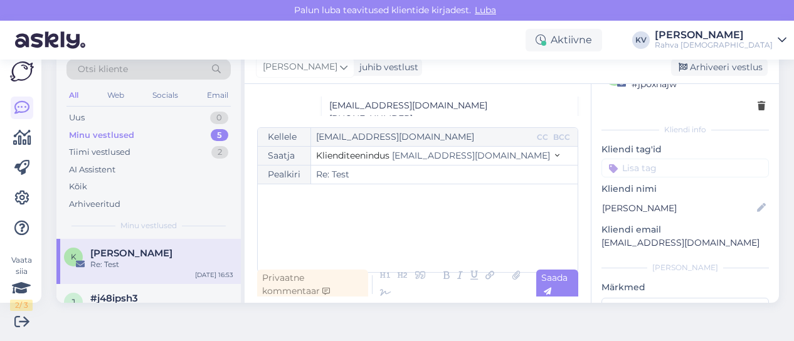
scroll to position [315, 0]
click at [127, 259] on div "Re: Test" at bounding box center [161, 264] width 143 height 11
click at [130, 135] on div "Minu vestlused" at bounding box center [101, 135] width 65 height 13
click at [127, 258] on span "[PERSON_NAME]" at bounding box center [131, 253] width 82 height 11
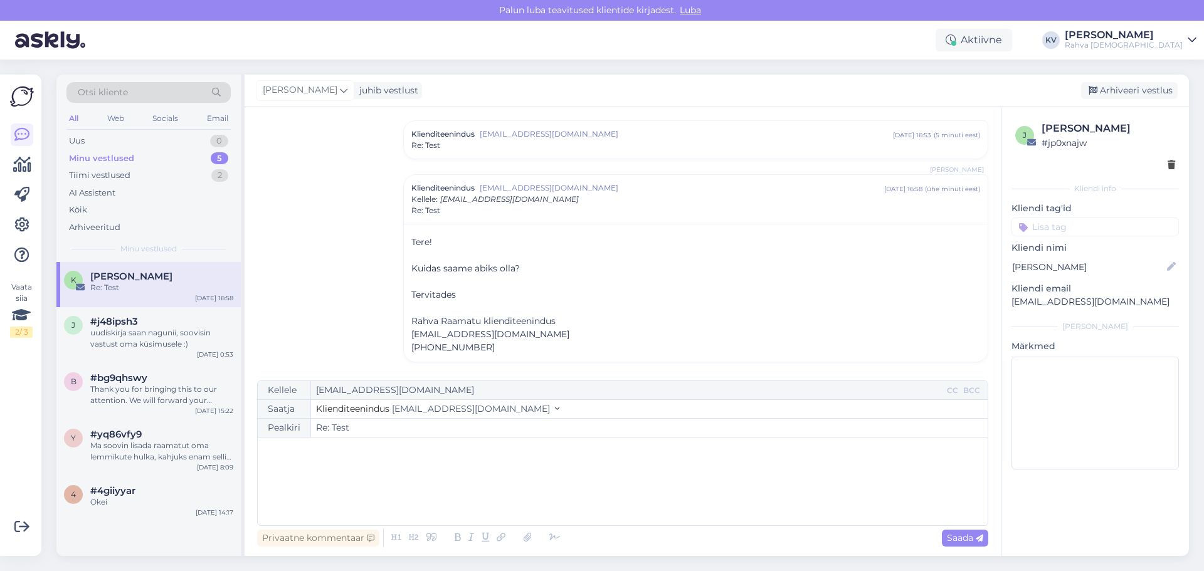
scroll to position [88, 0]
click at [139, 142] on div "Uus 0" at bounding box center [148, 141] width 164 height 18
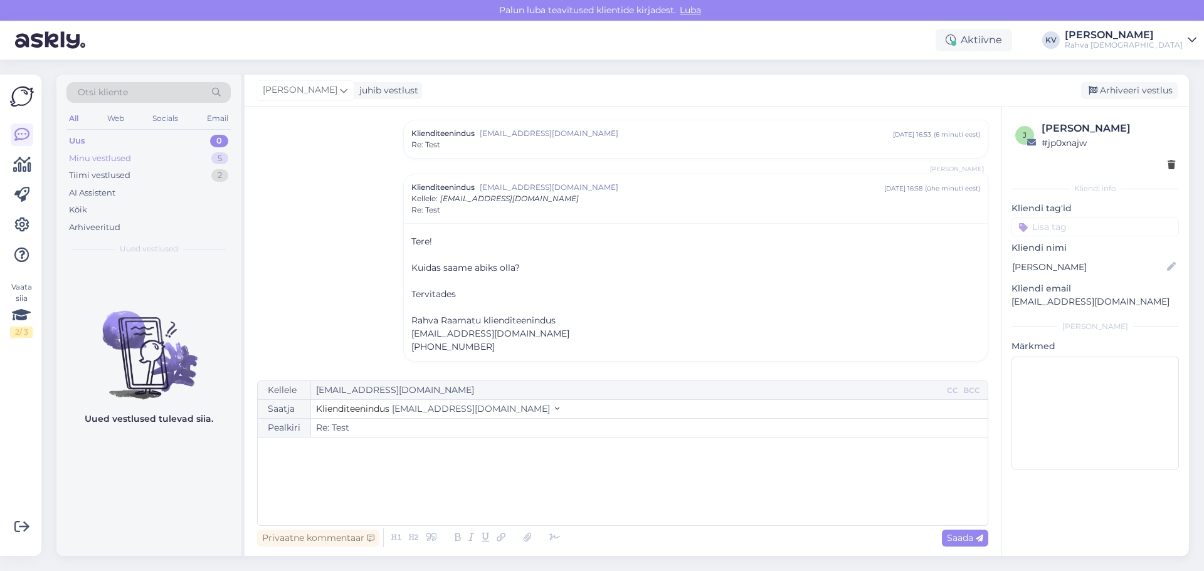
click at [134, 156] on div "Minu vestlused 5" at bounding box center [148, 159] width 164 height 18
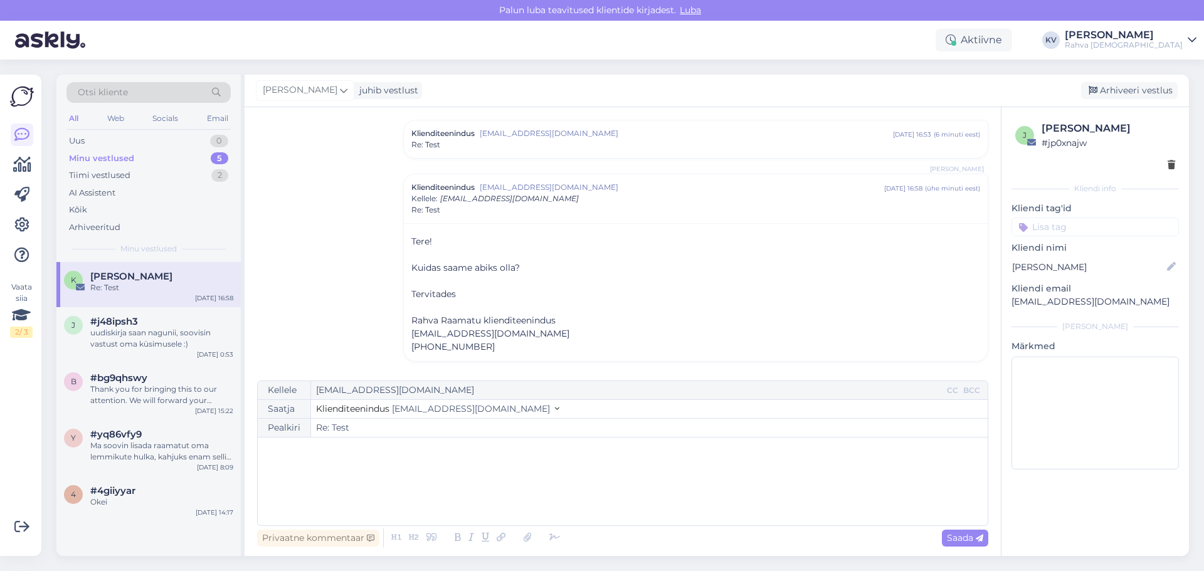
click at [147, 287] on div "Re: Test" at bounding box center [161, 287] width 143 height 11
click at [387, 341] on div "﻿" at bounding box center [623, 481] width 718 height 75
click at [793, 341] on div "BCC" at bounding box center [972, 390] width 22 height 11
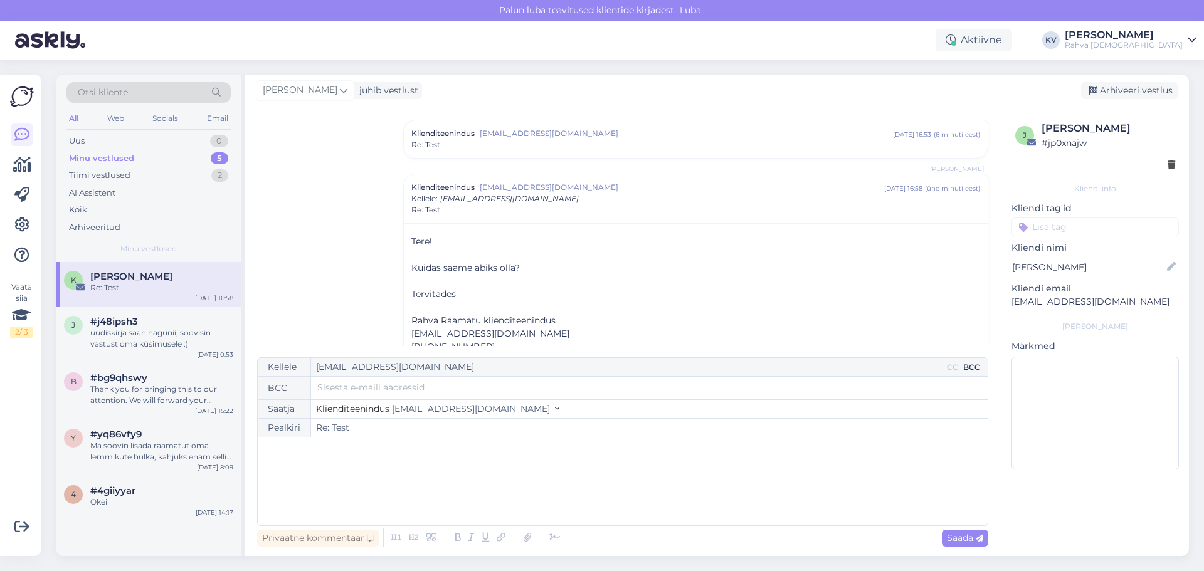
click at [793, 341] on div "CC BCC" at bounding box center [966, 367] width 43 height 18
click at [793, 341] on div "BCC" at bounding box center [972, 367] width 22 height 11
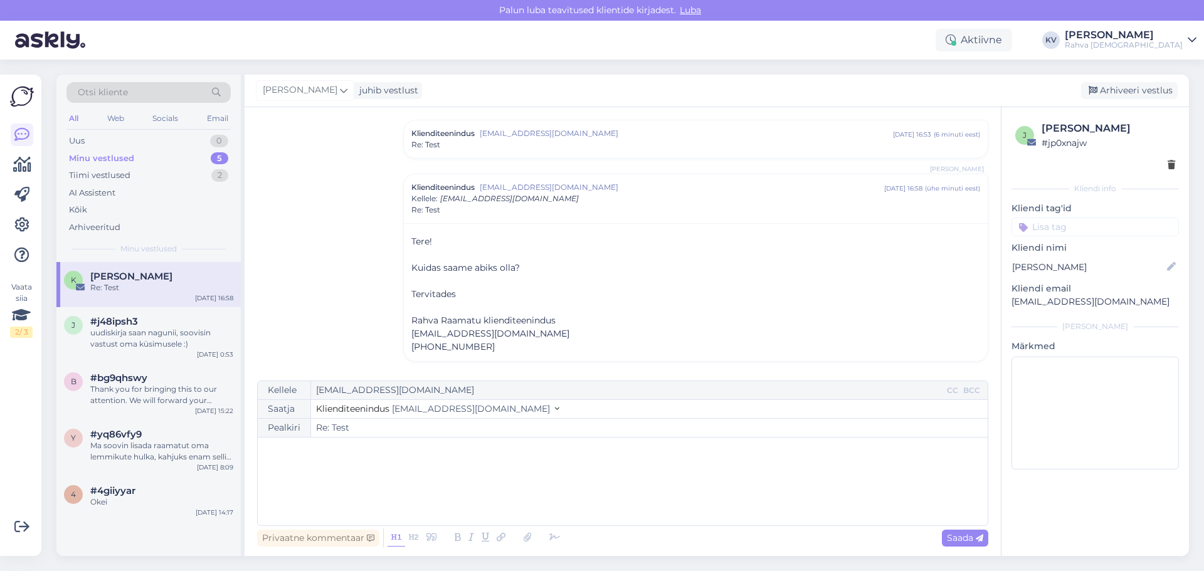
click at [396, 341] on icon at bounding box center [397, 538] width 18 height 18
click at [411, 341] on icon at bounding box center [414, 538] width 18 height 18
click at [399, 341] on icon at bounding box center [397, 538] width 18 height 18
click at [388, 341] on icon at bounding box center [397, 538] width 18 height 18
click at [430, 341] on icon at bounding box center [432, 538] width 18 height 18
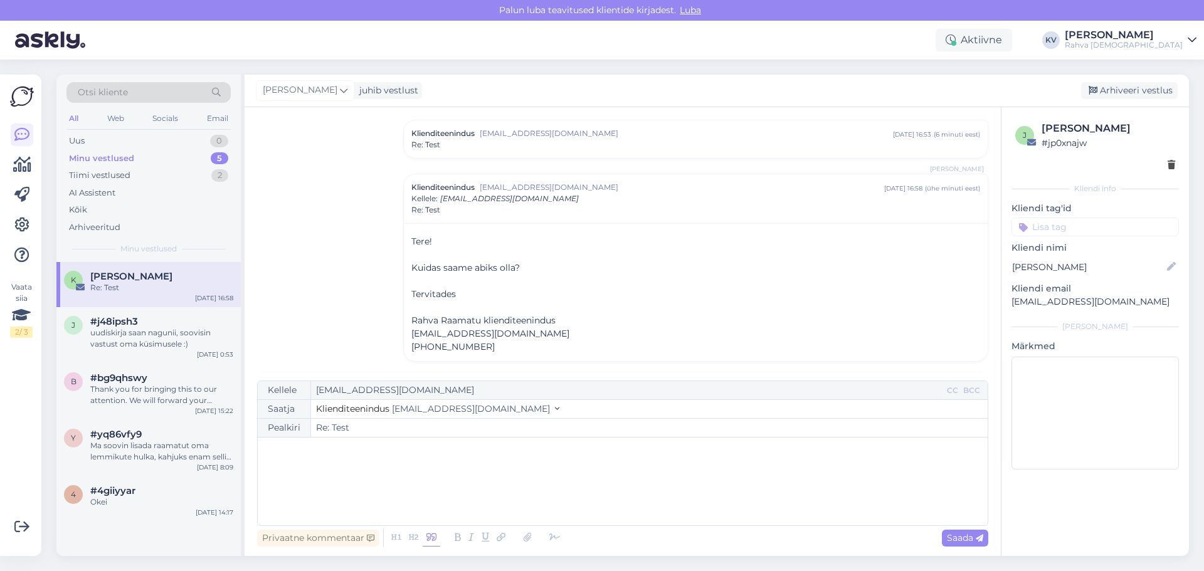
click at [430, 341] on icon at bounding box center [432, 538] width 18 height 18
click at [275, 341] on div "﻿" at bounding box center [623, 481] width 718 height 75
click at [314, 341] on p "﻿" at bounding box center [623, 450] width 718 height 13
click at [144, 169] on div "Tiimi vestlused 2" at bounding box center [148, 176] width 164 height 18
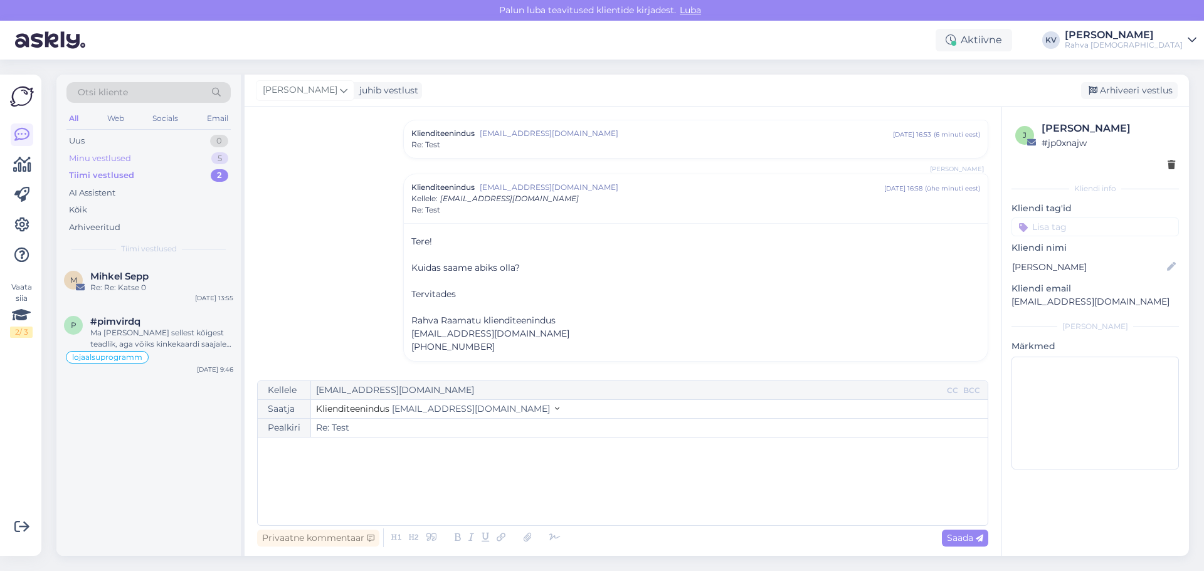
click at [124, 155] on div "Minu vestlused" at bounding box center [100, 158] width 62 height 13
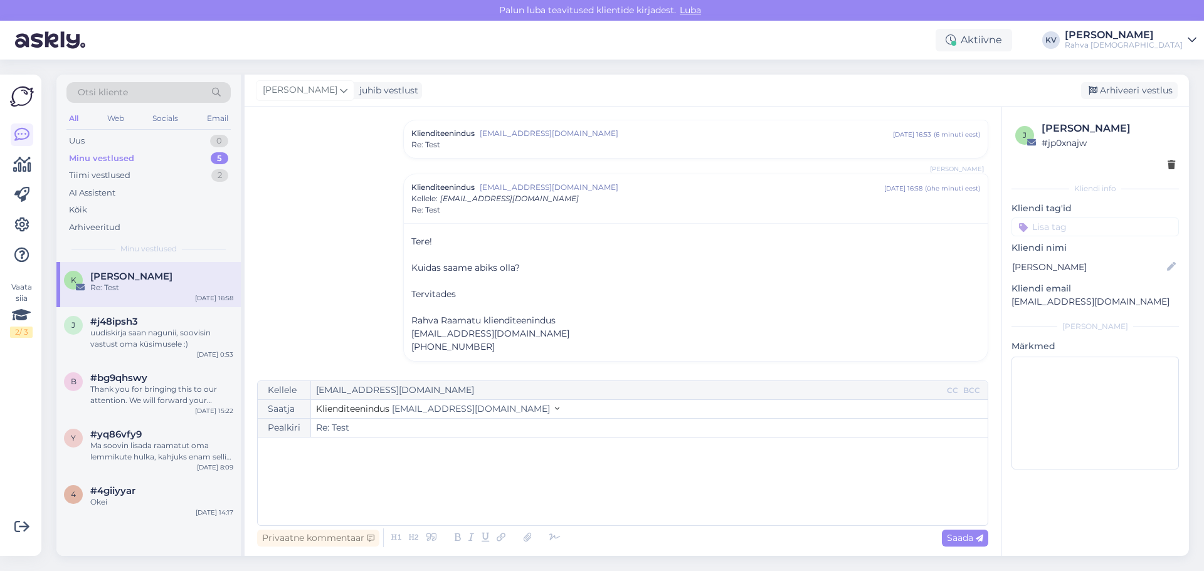
click at [143, 299] on div "K [PERSON_NAME] Re: Test [DATE] 16:58" at bounding box center [148, 284] width 184 height 45
click at [420, 341] on span "[EMAIL_ADDRESS][DOMAIN_NAME]" at bounding box center [471, 408] width 158 height 11
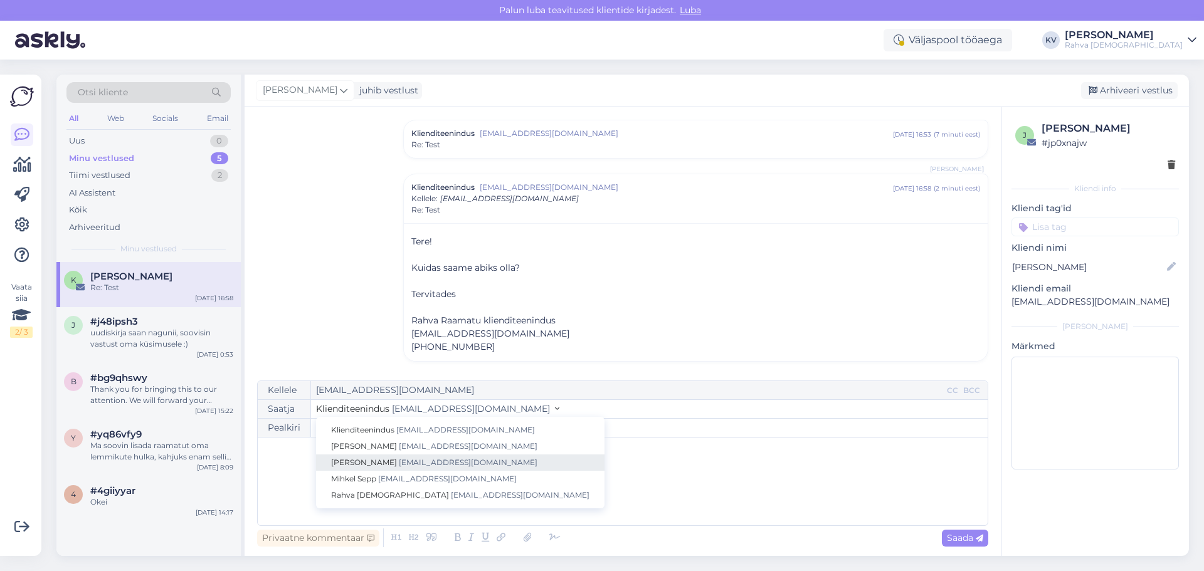
click at [407, 341] on span "[EMAIL_ADDRESS][DOMAIN_NAME]" at bounding box center [468, 462] width 139 height 9
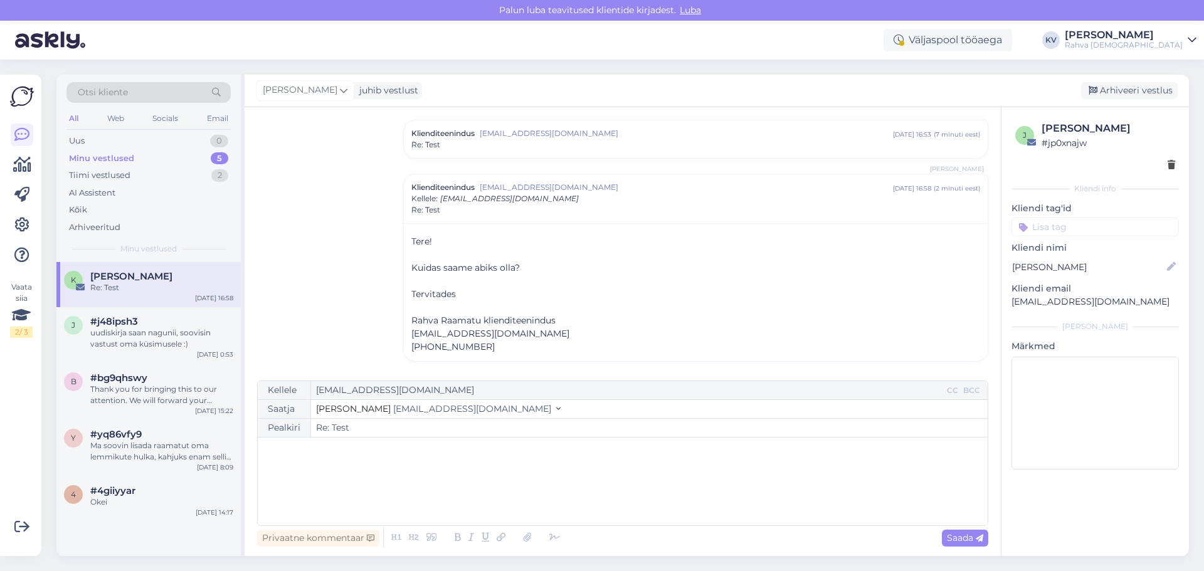
click at [517, 341] on span "[EMAIL_ADDRESS][DOMAIN_NAME]" at bounding box center [472, 408] width 158 height 11
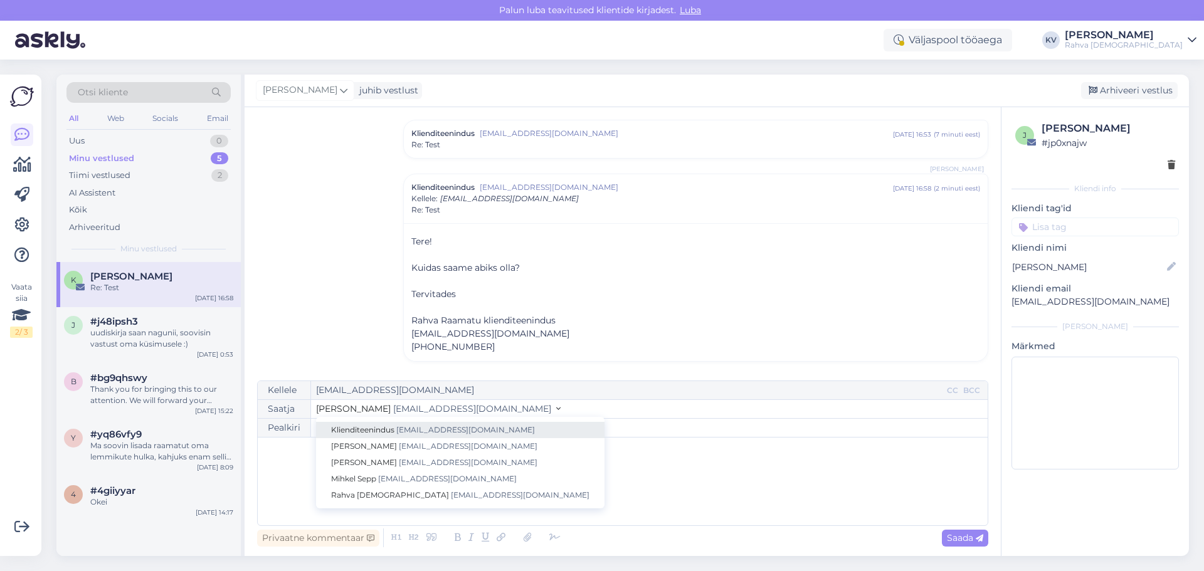
click at [389, 341] on link "Klienditeenindus [EMAIL_ADDRESS][DOMAIN_NAME]" at bounding box center [460, 430] width 289 height 16
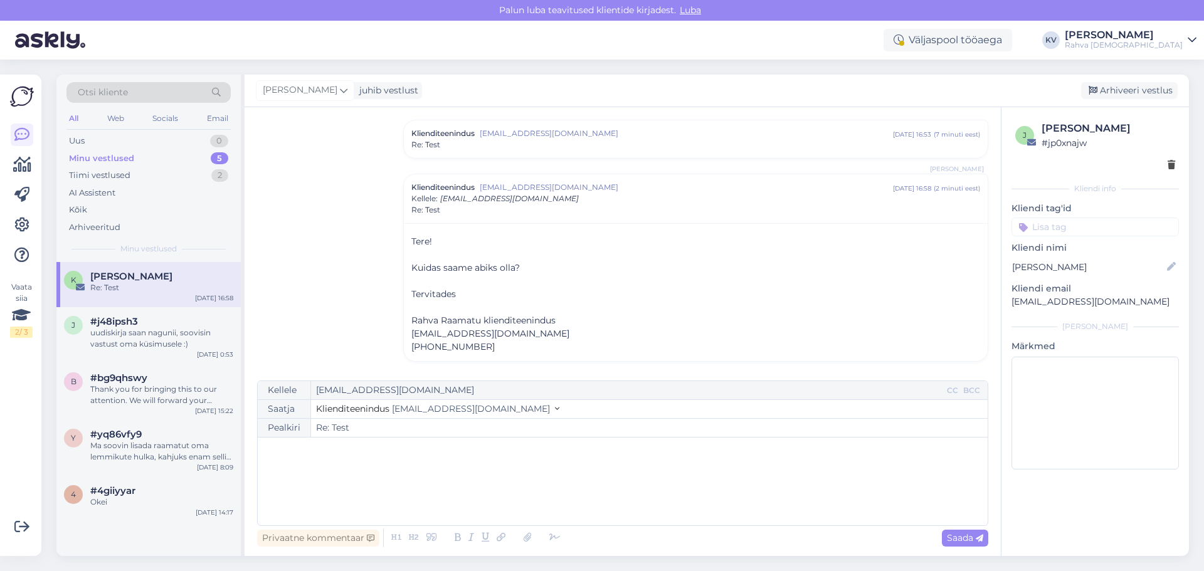
click at [536, 341] on div "﻿" at bounding box center [623, 481] width 718 height 75
click at [474, 341] on span "[EMAIL_ADDRESS][DOMAIN_NAME]" at bounding box center [471, 408] width 158 height 11
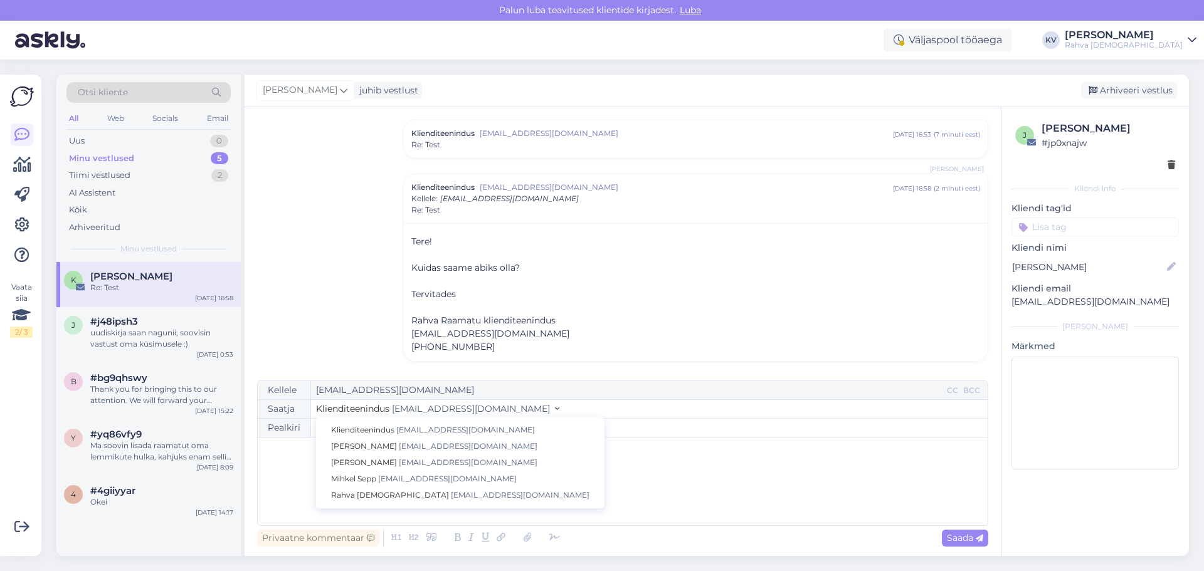
click at [474, 341] on span "[EMAIL_ADDRESS][DOMAIN_NAME]" at bounding box center [471, 408] width 158 height 11
